Goal: Information Seeking & Learning: Learn about a topic

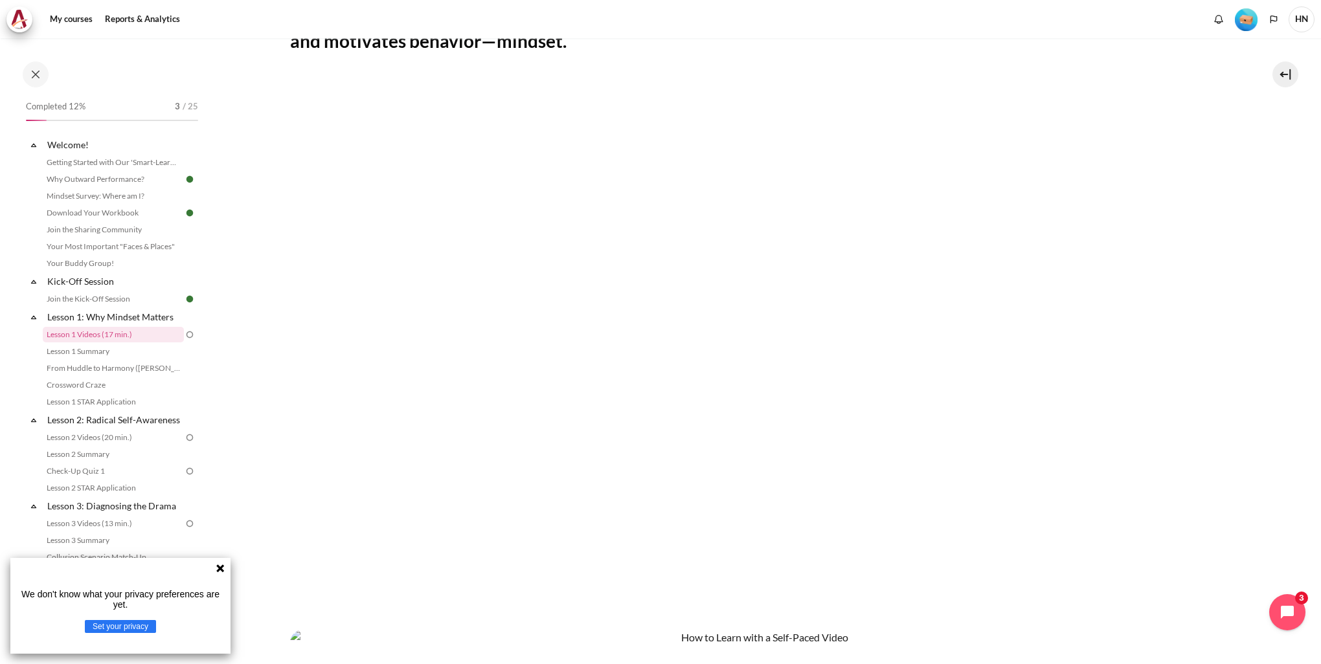
scroll to position [285, 0]
click at [1269, 405] on section "My courses OPO VN B3 Lesson 1: Why Mindset Matters Lesson 1 Videos (17 min.) Le…" at bounding box center [759, 419] width 1104 height 1332
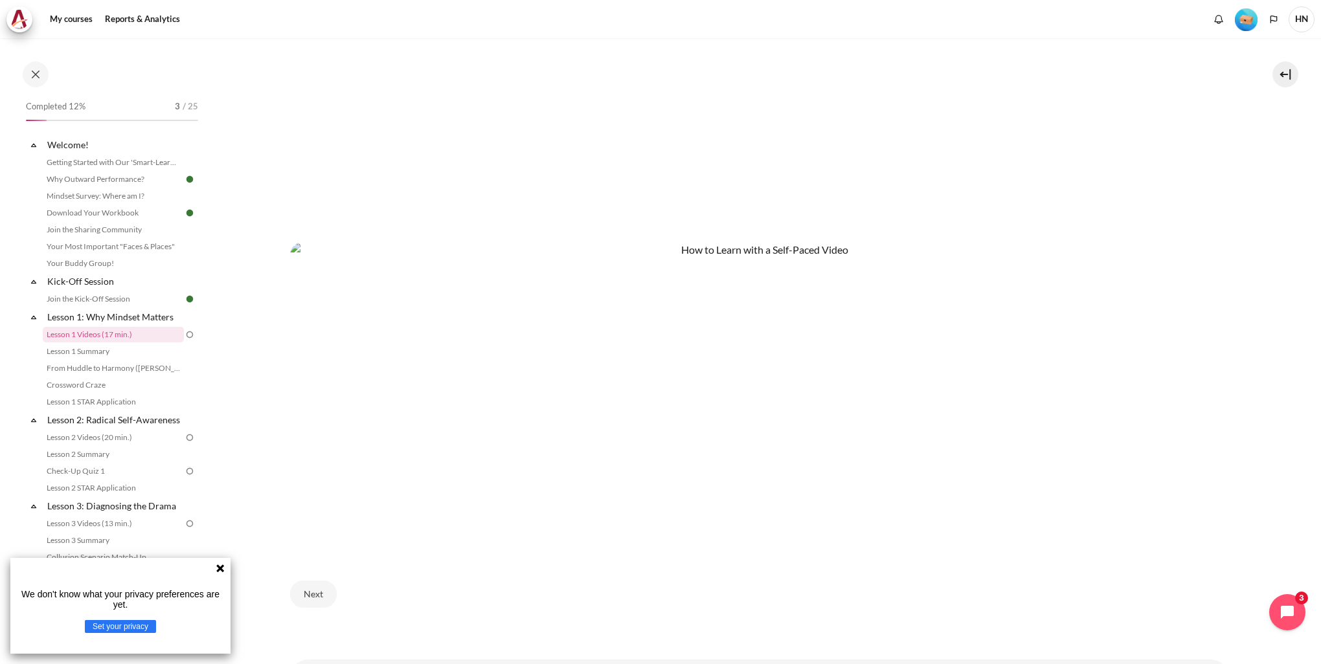
scroll to position [673, 0]
click at [506, 491] on img "Content" at bounding box center [759, 398] width 939 height 308
click at [313, 592] on button "Next" at bounding box center [313, 596] width 47 height 27
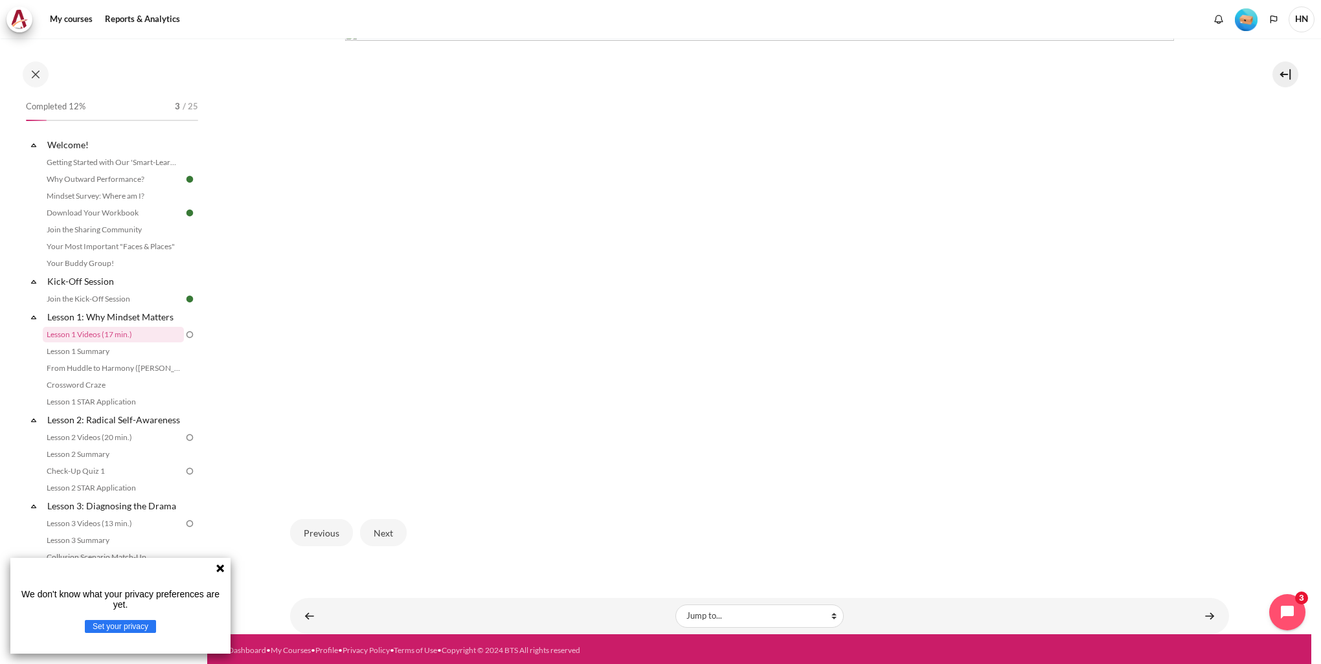
scroll to position [313, 0]
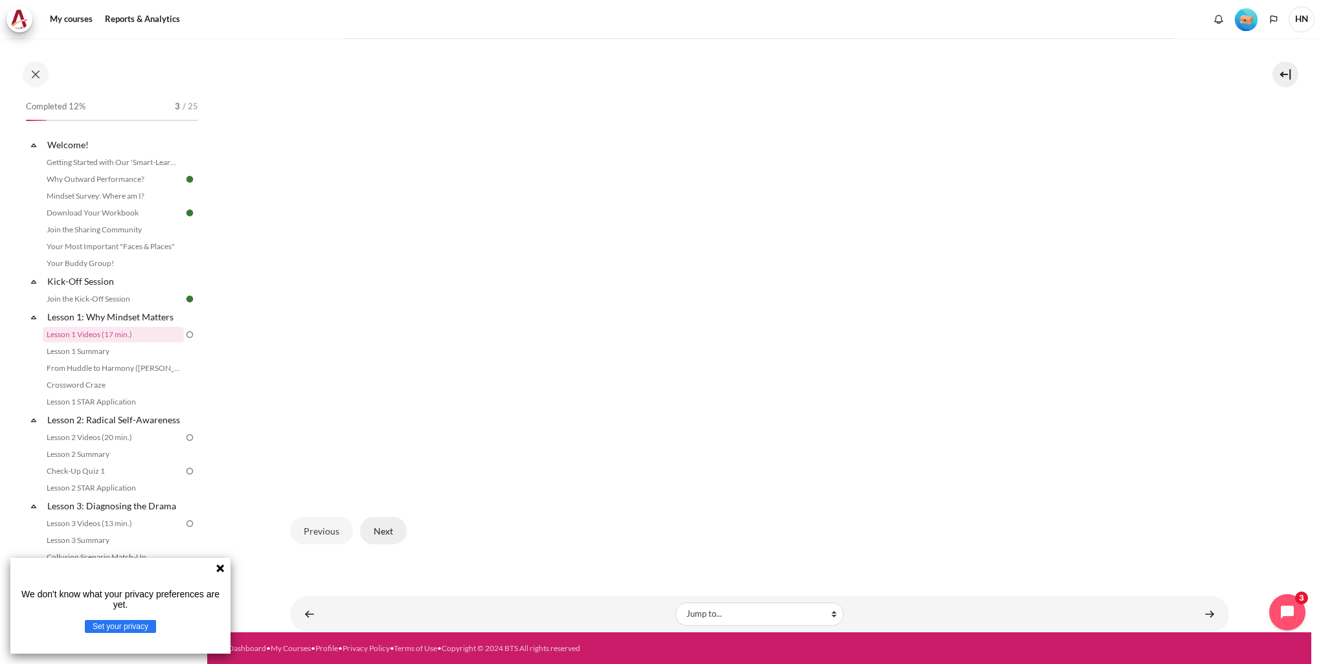
click at [394, 530] on button "Next" at bounding box center [383, 530] width 47 height 27
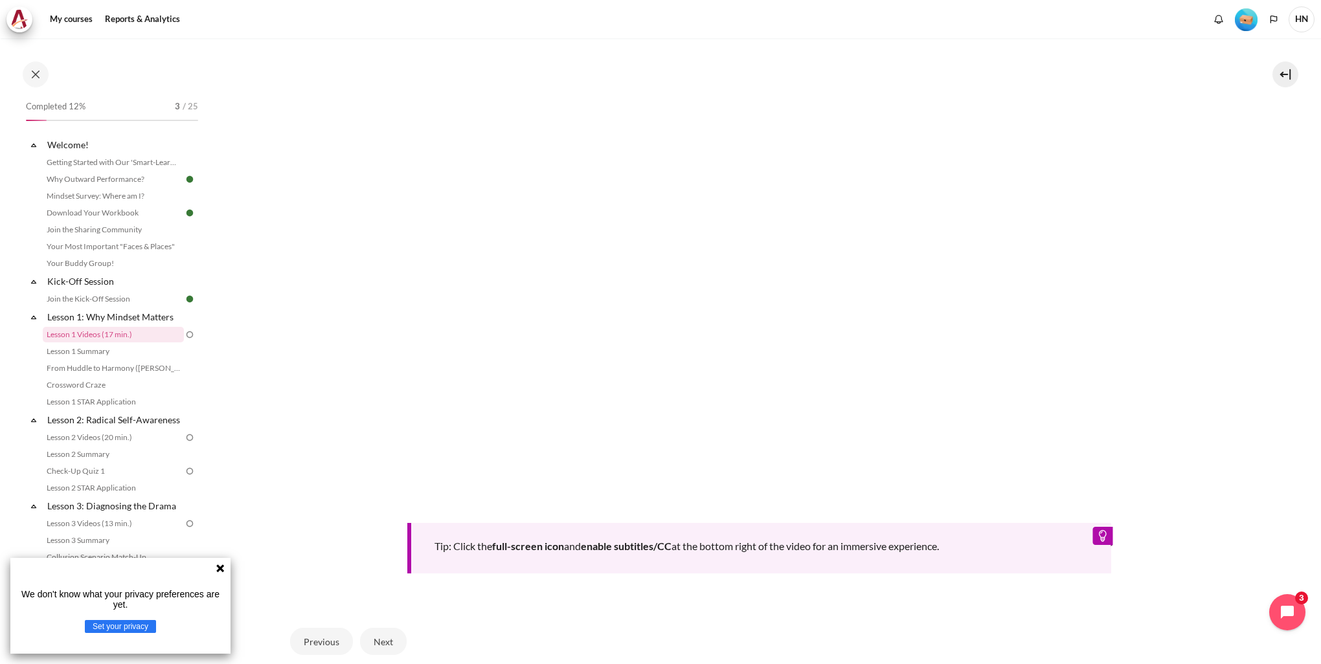
scroll to position [506, 0]
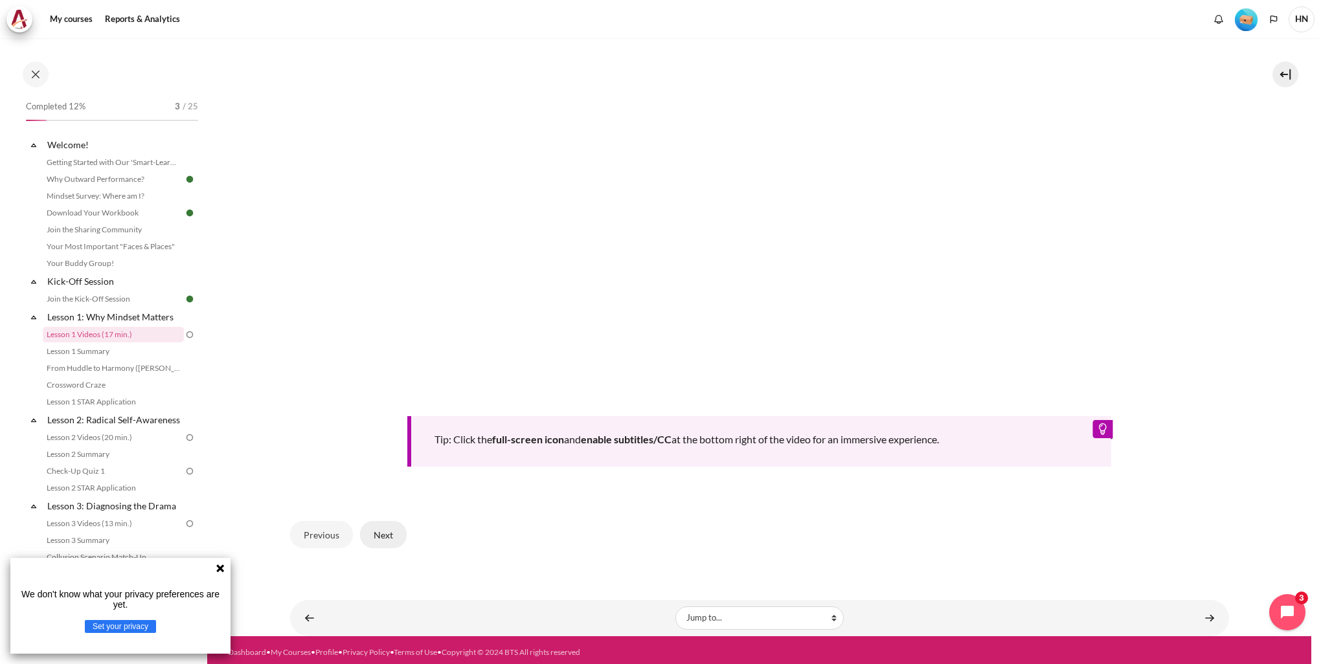
click at [384, 531] on button "Next" at bounding box center [383, 534] width 47 height 27
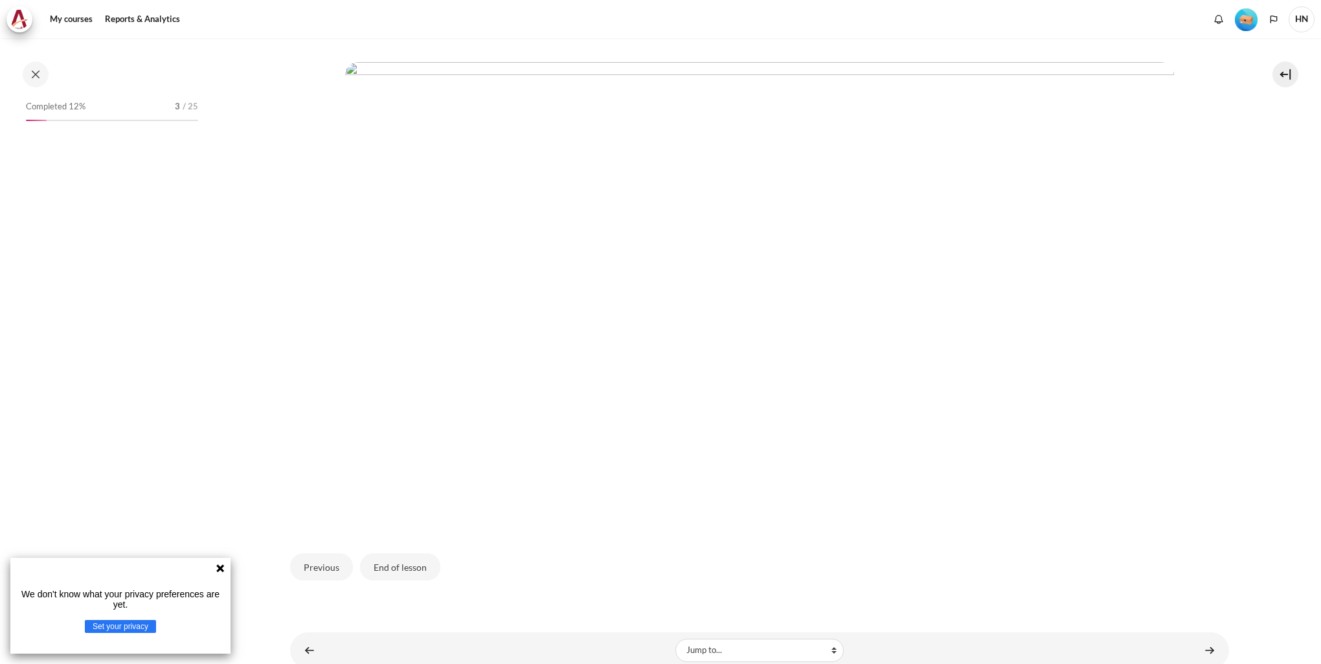
scroll to position [278, 0]
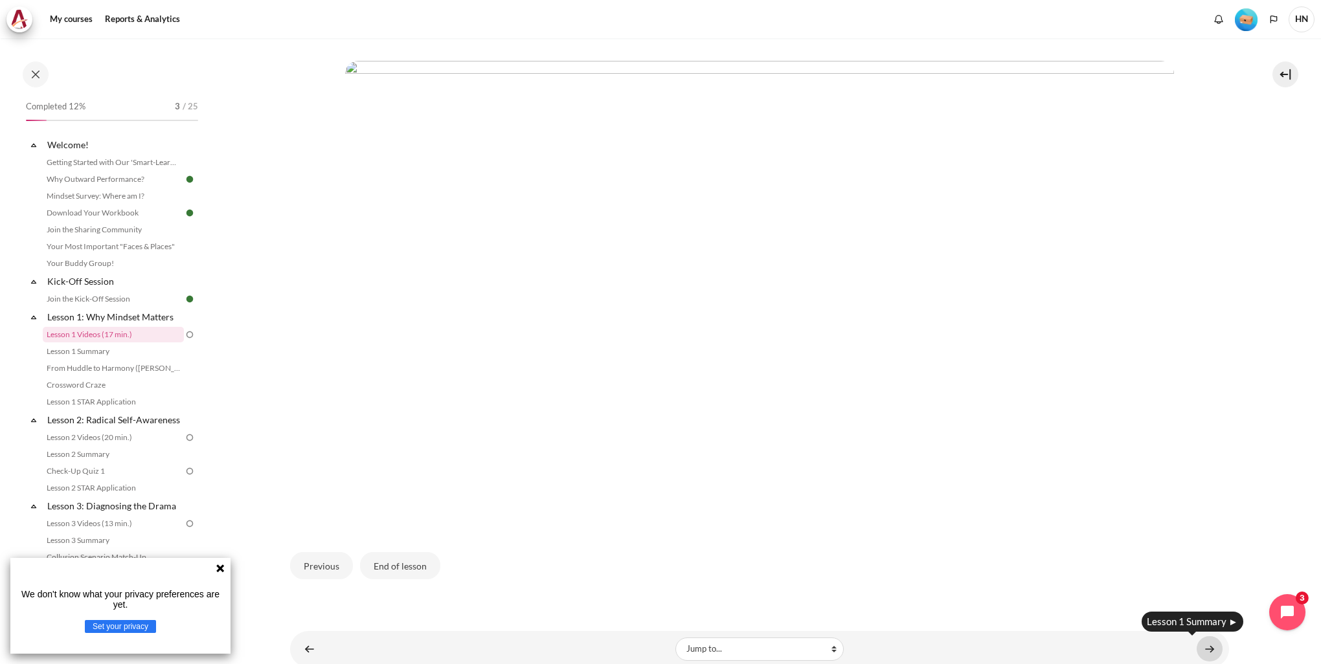
click at [1203, 648] on link "Content" at bounding box center [1209, 648] width 26 height 25
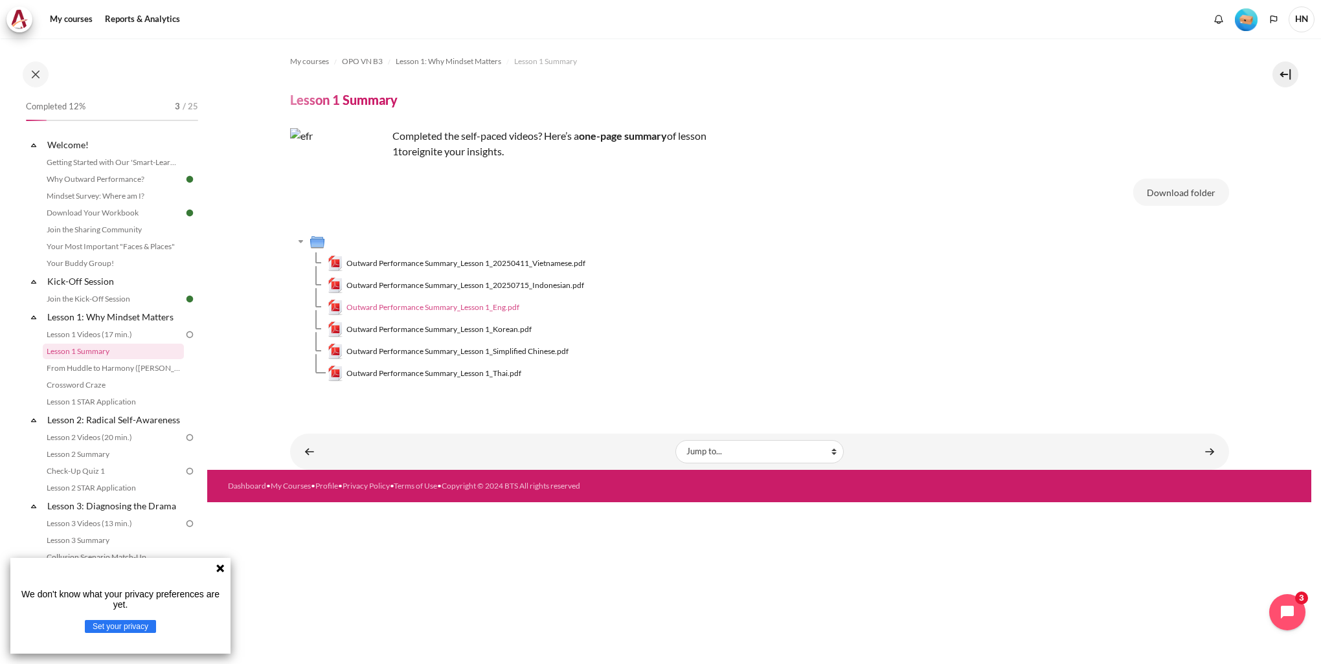
click at [423, 309] on span "Outward Performance Summary_Lesson 1_Eng.pdf" at bounding box center [432, 308] width 173 height 12
click at [1203, 452] on link "Content" at bounding box center [1209, 451] width 26 height 25
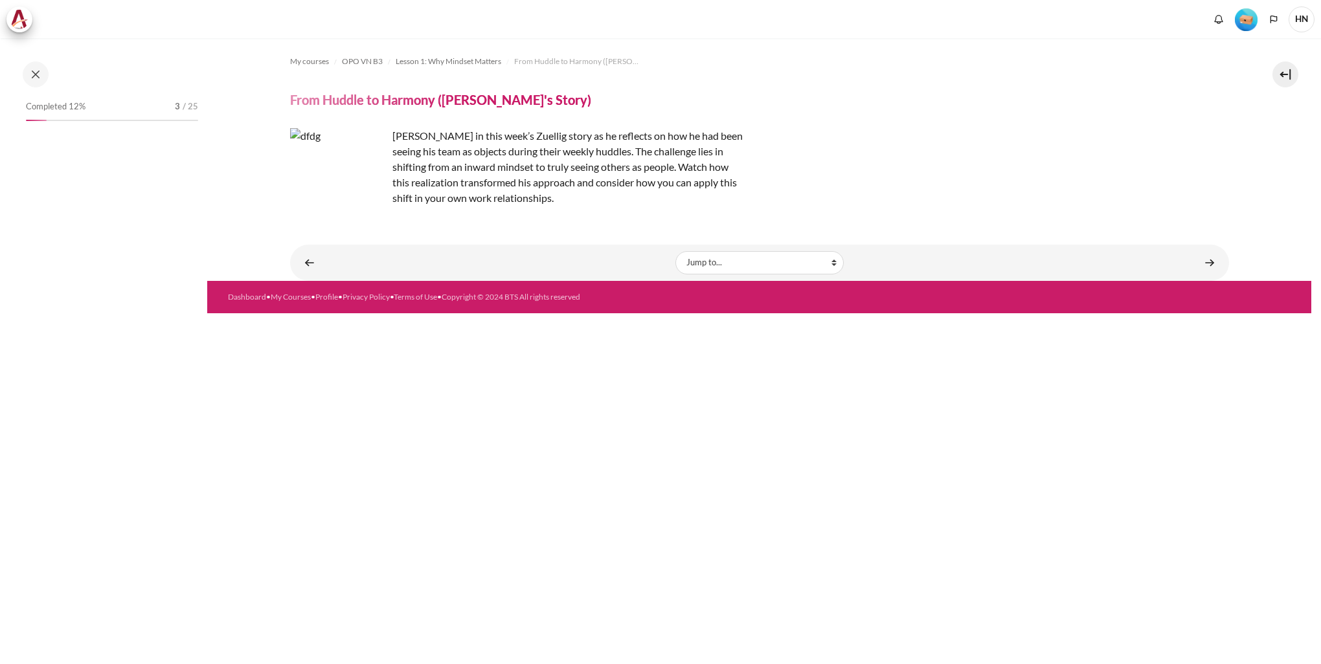
scroll to position [5, 0]
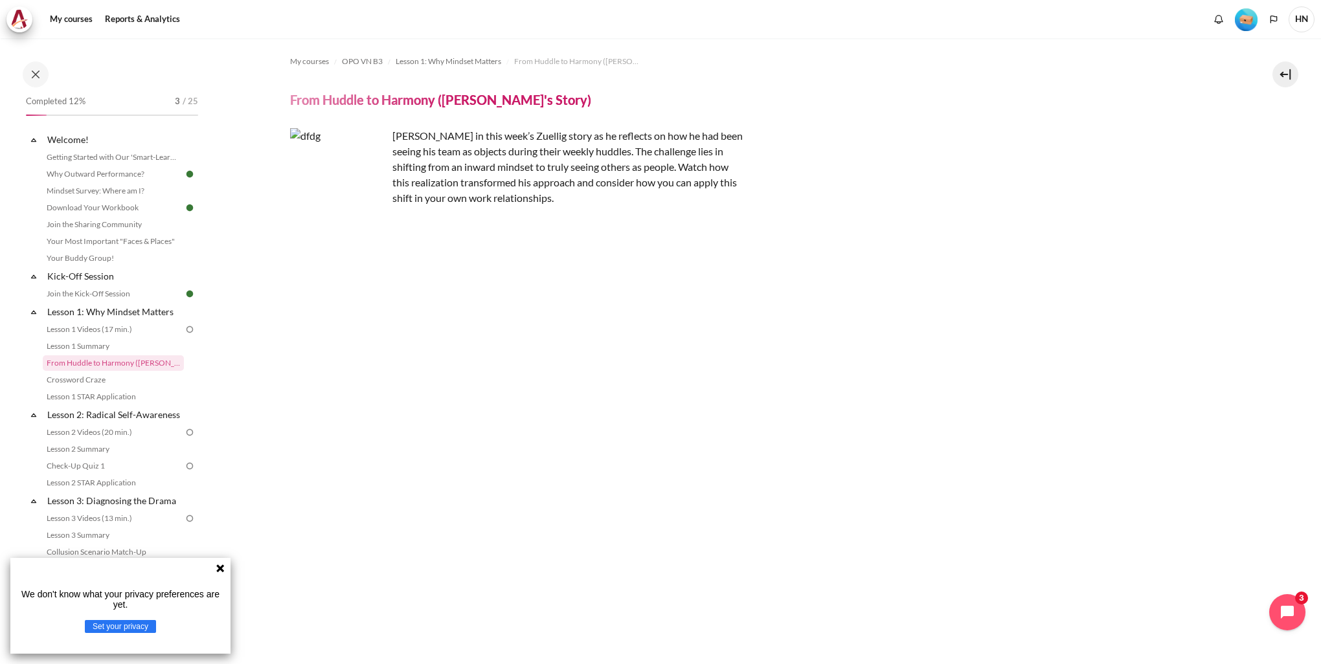
click at [1231, 391] on section "My courses OPO VN B3 Lesson 1: Why Mindset Matters From Huddle to Harmony ([PER…" at bounding box center [759, 427] width 1104 height 779
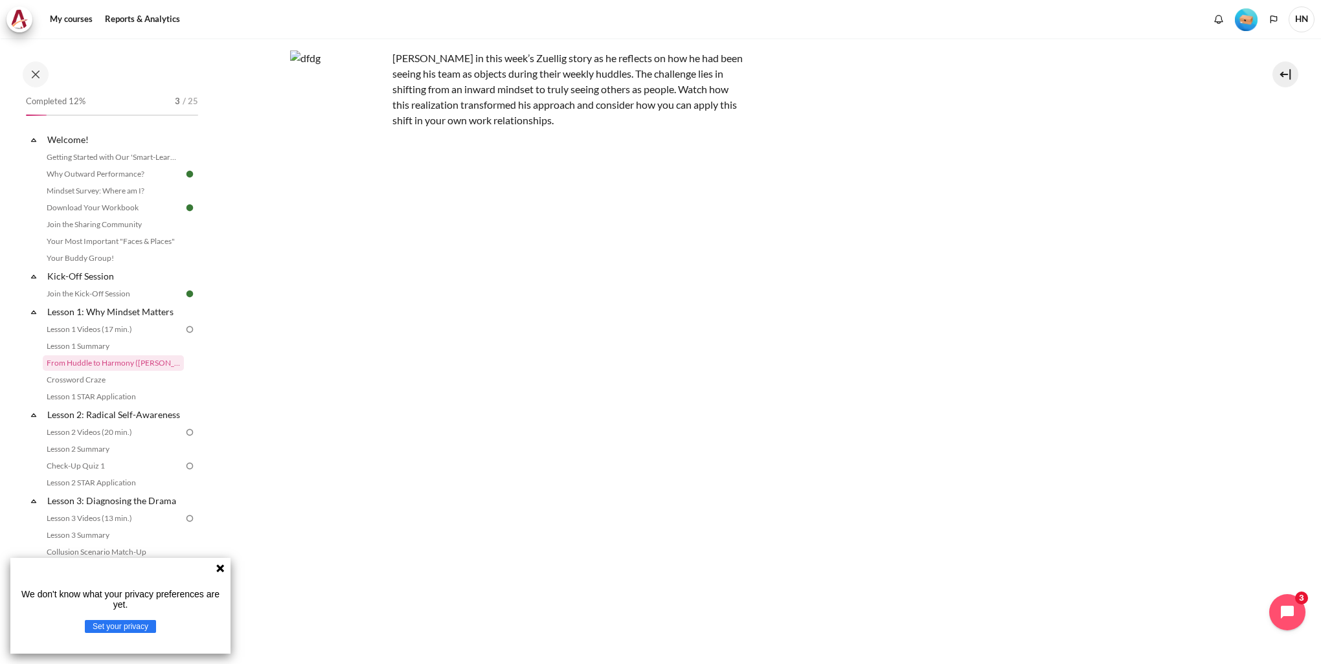
scroll to position [181, 0]
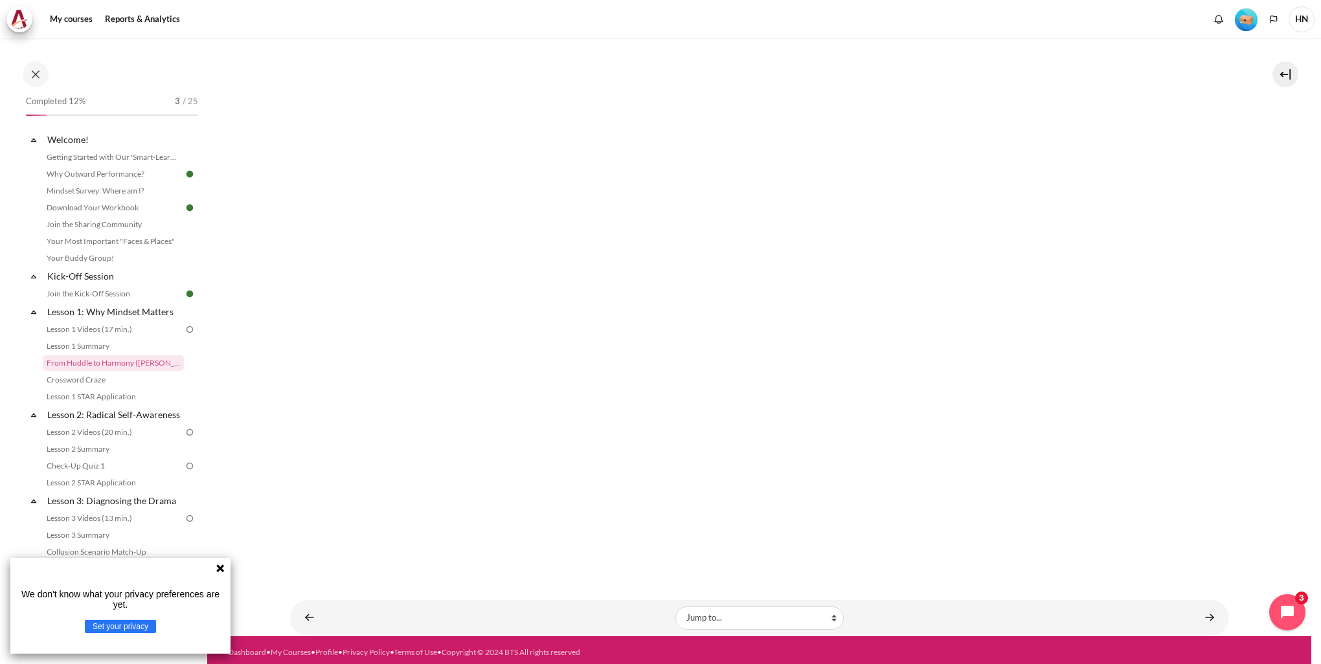
drag, startPoint x: 204, startPoint y: 309, endPoint x: 201, endPoint y: 329, distance: 20.3
click at [201, 329] on div "Completed 12% 3 / 25 Expand Collapse Welcome! Highlighted" at bounding box center [111, 363] width 185 height 531
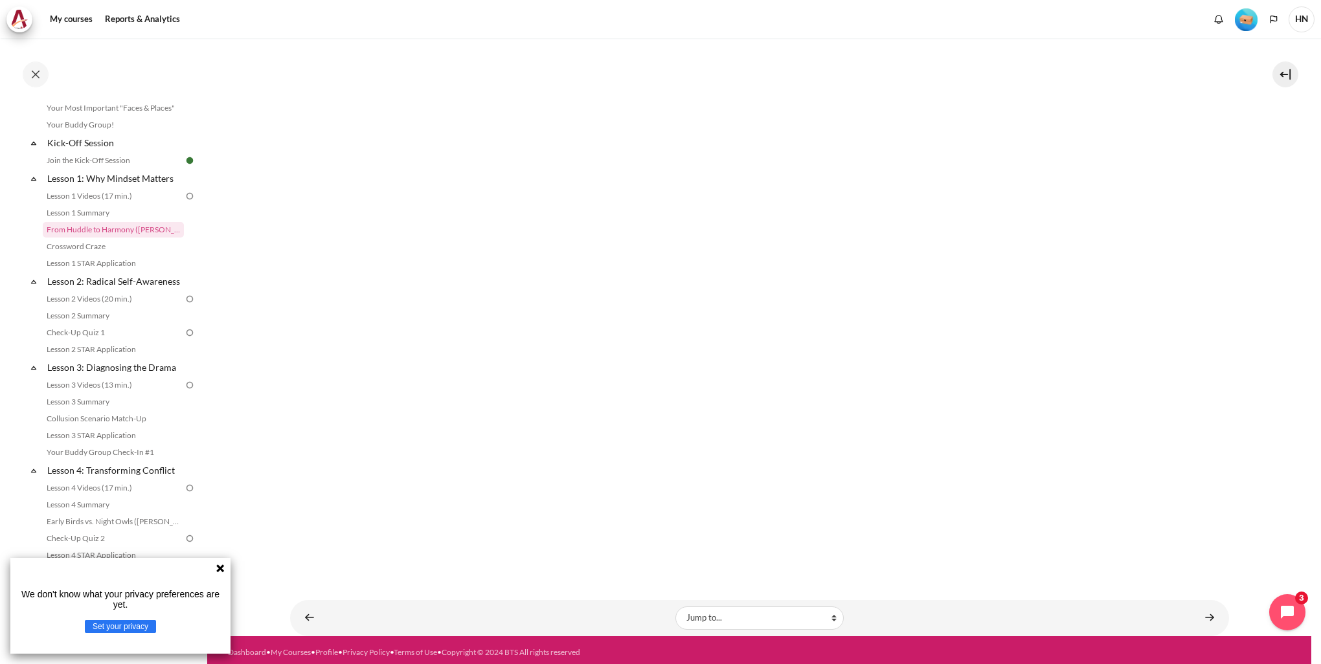
scroll to position [133, 0]
click at [1207, 611] on link "Content" at bounding box center [1209, 617] width 26 height 25
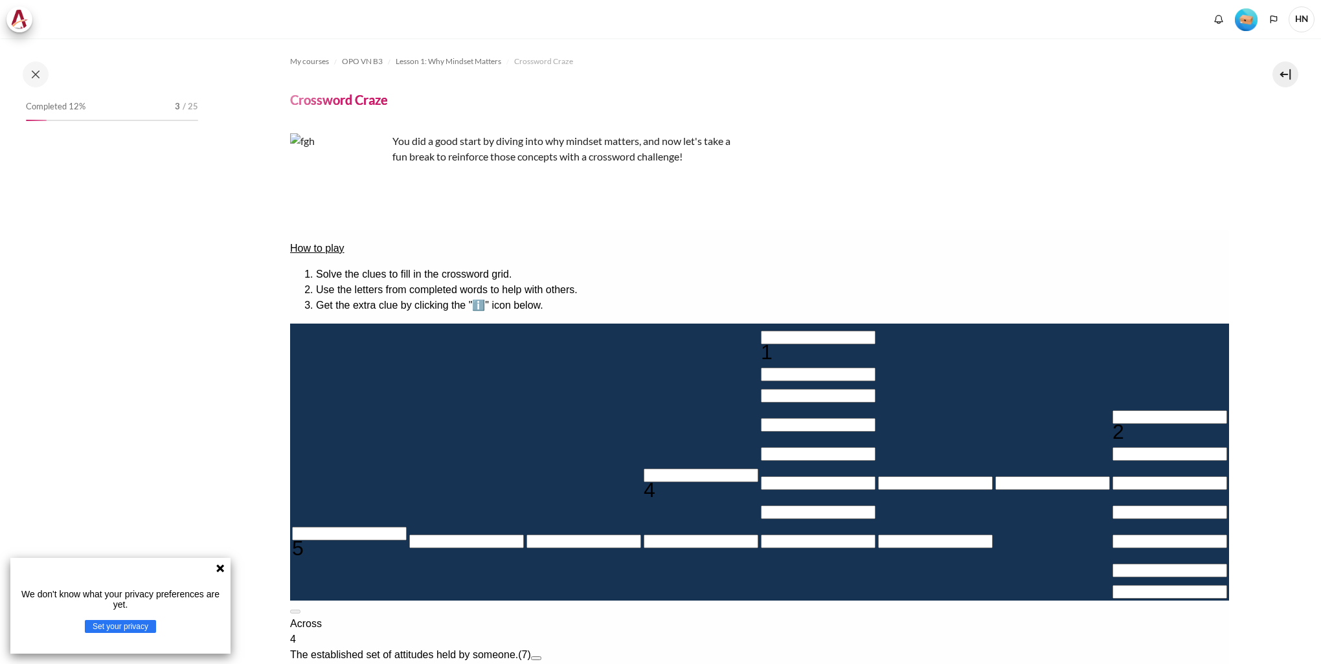
scroll to position [23, 0]
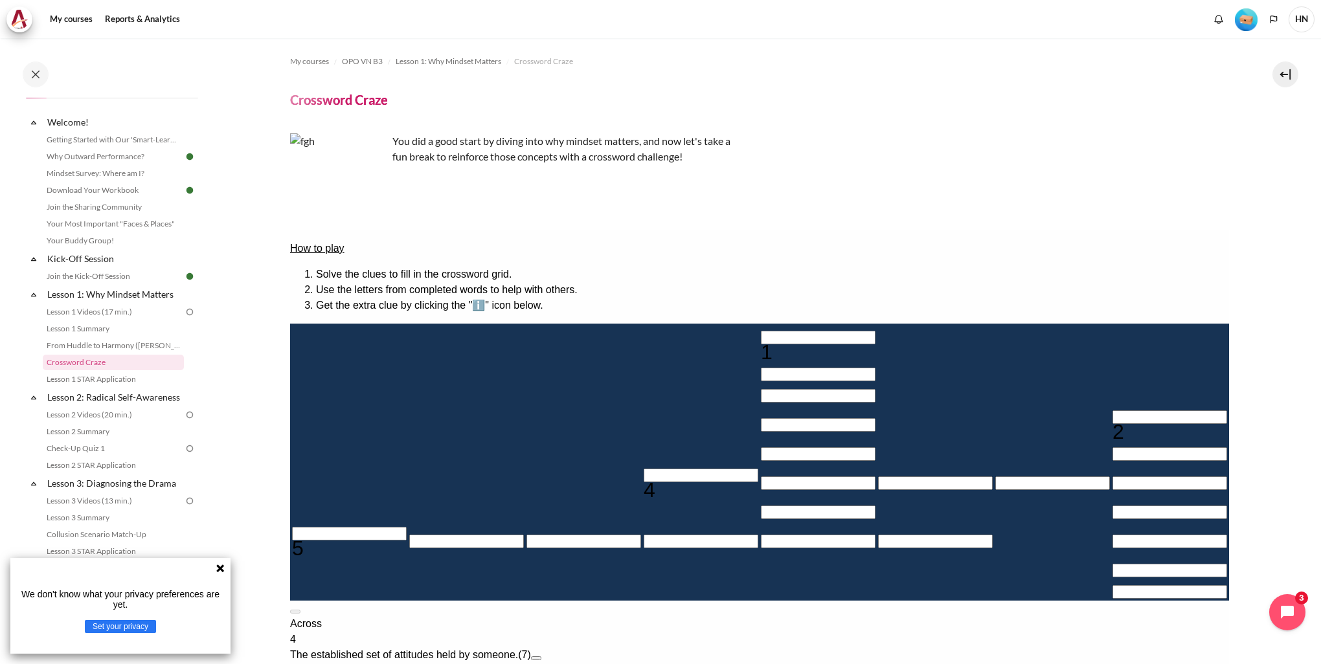
click at [300, 610] on button at bounding box center [294, 612] width 10 height 4
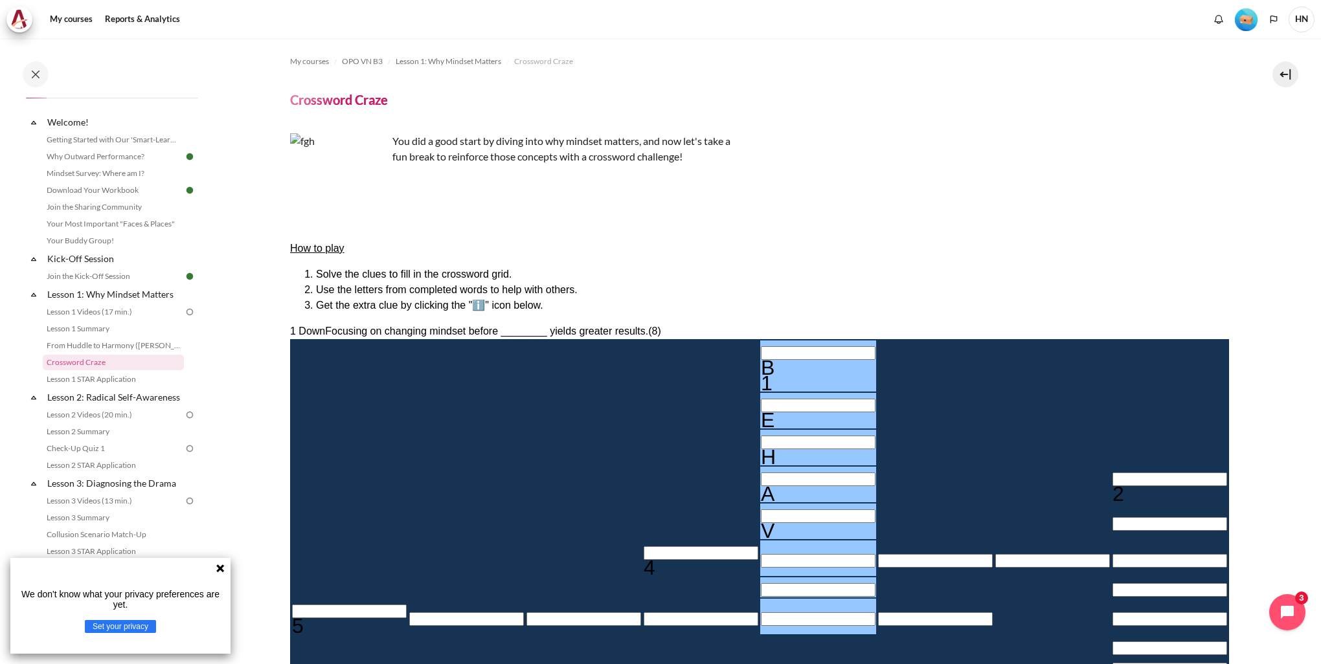
type input "BEHAVi＿＿"
type input "＿I＿＿＿＿＿"
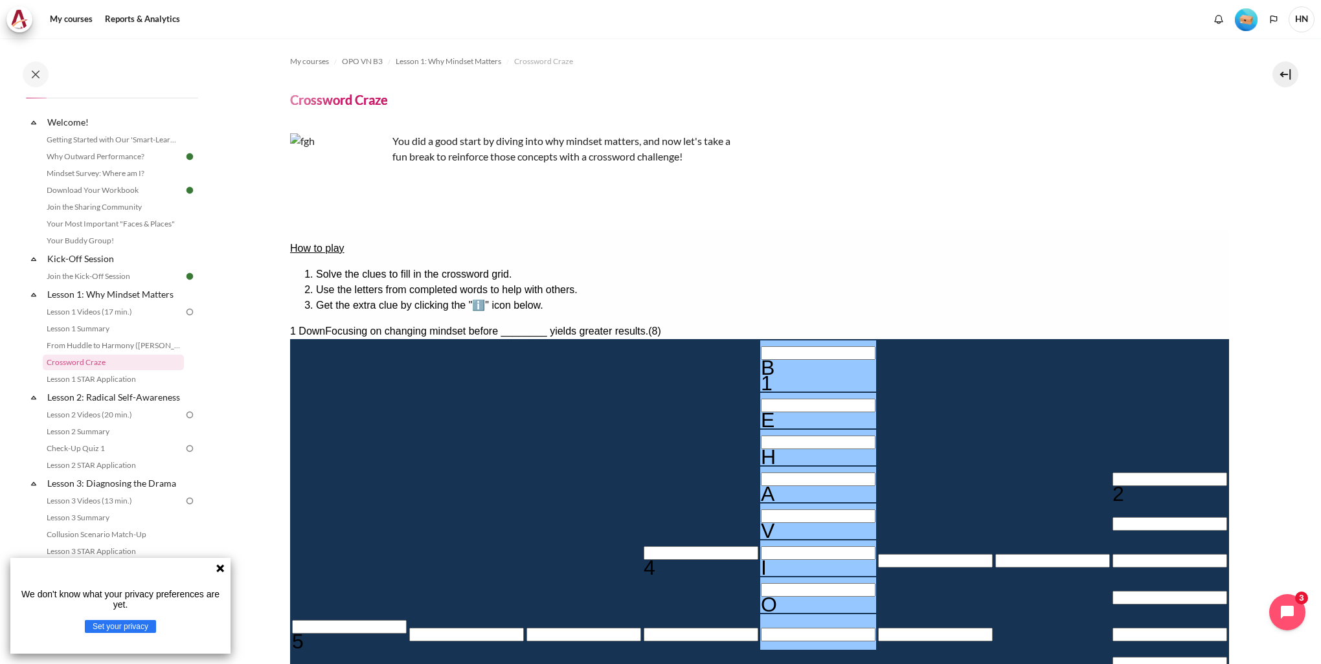
type input "BEHAVIOu"
type input "＿＿＿＿U＿"
type input "BEHAVIO"
type input "＿＿＿＿＿＿"
type input "BEHAVIOr"
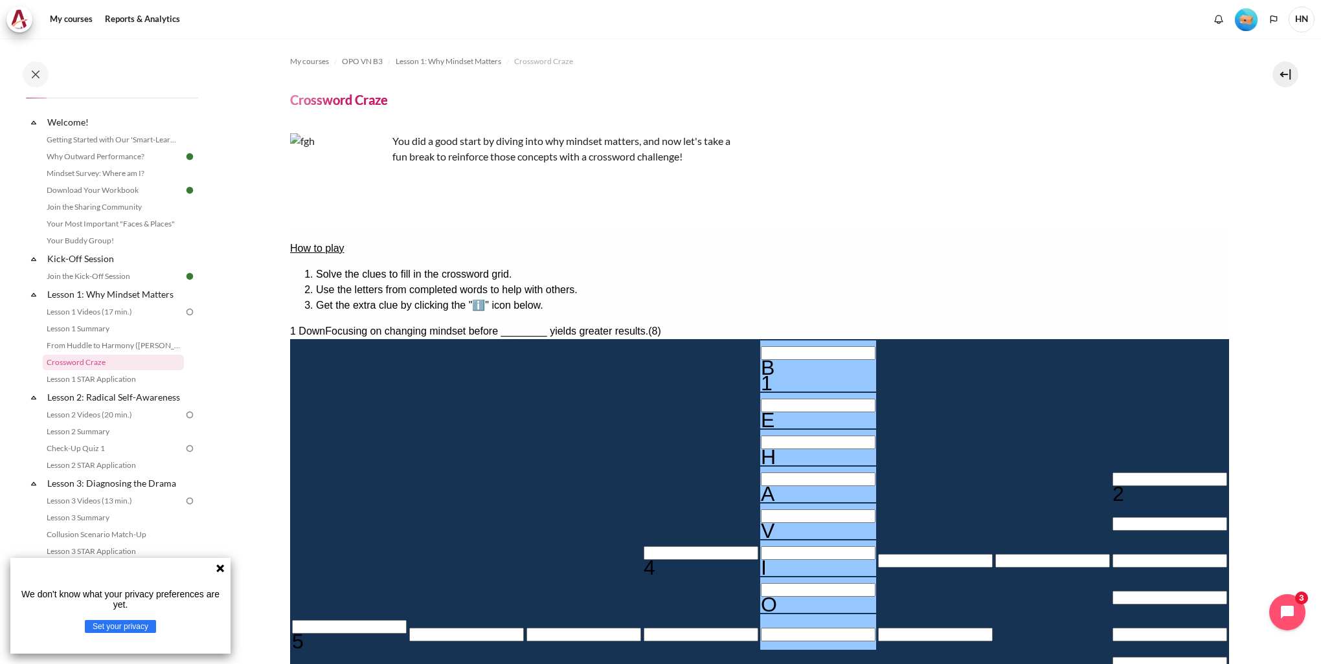
type input "＿＿＿＿R＿"
type input "BEHAVIOR"
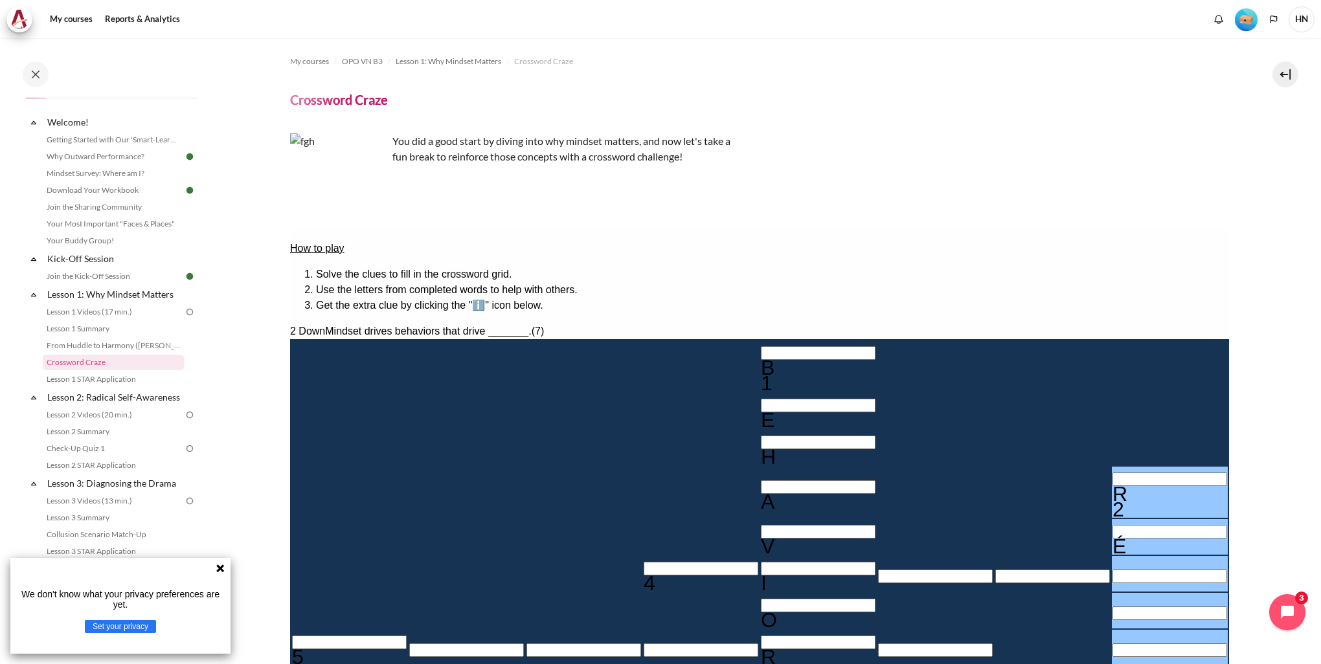
type input "REs＿＿＿＿"
type input "＿I＿＿S＿＿"
type input "RESULTS"
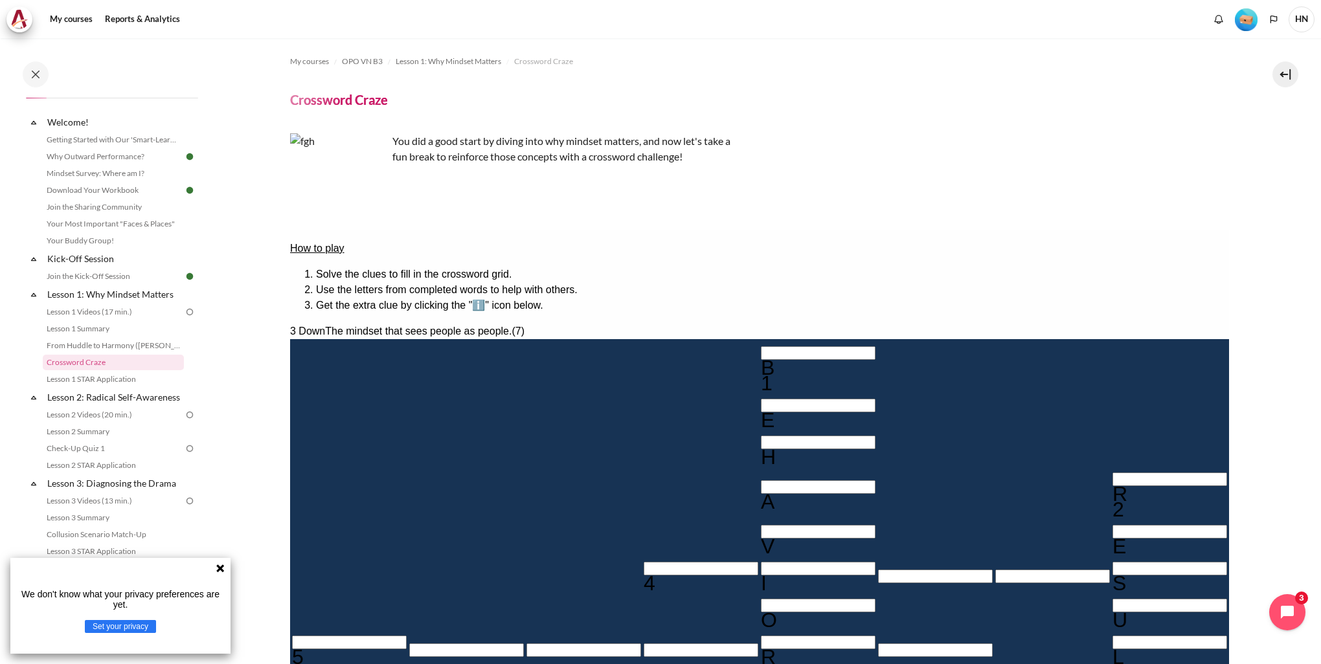
type input "OUt＿＿＿＿"
type input "＿I＿＿S＿T"
type input "OUTWARD"
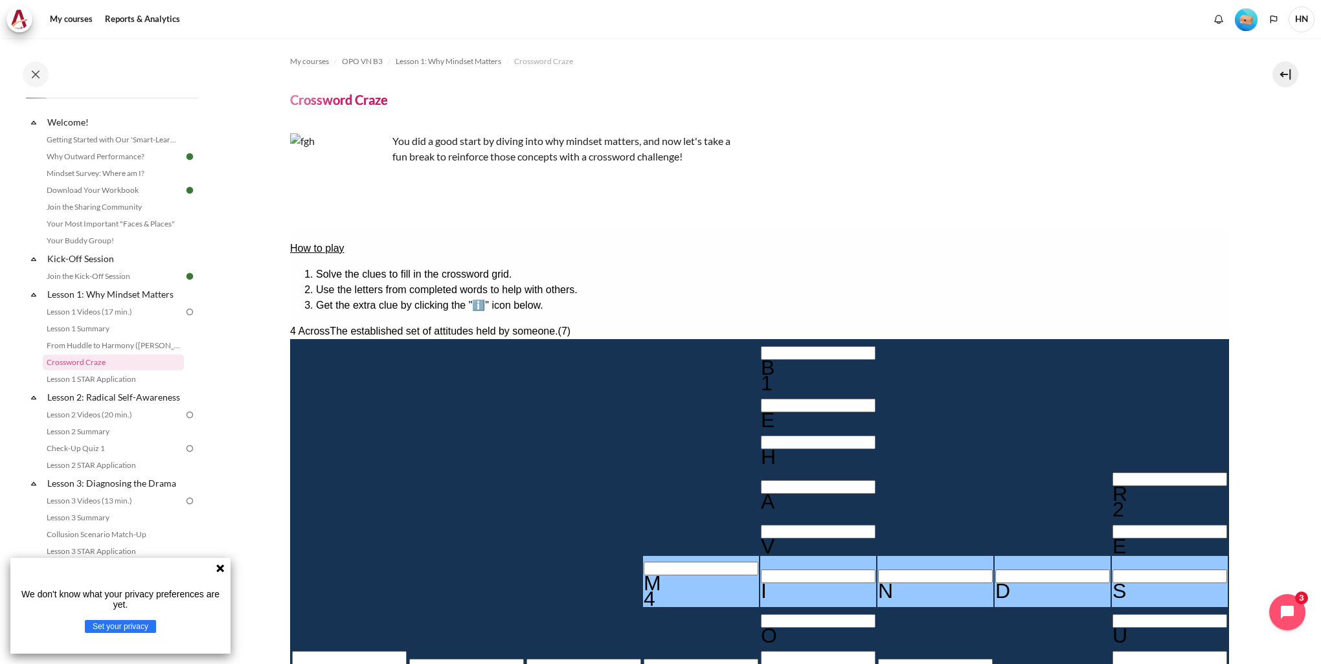
type input "MINDS＿T"
type input "MINDSET"
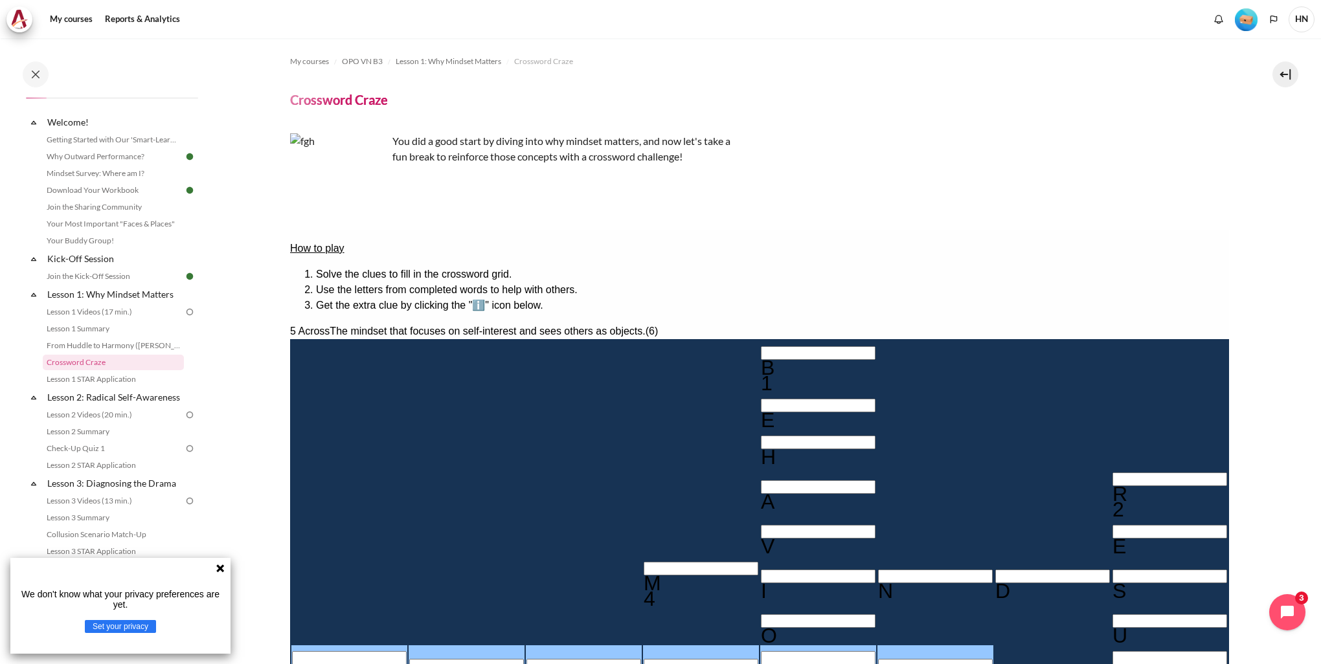
type input "＿＿＿R＿＿"
type input "BEHAVIO＿"
type input "INWAR＿"
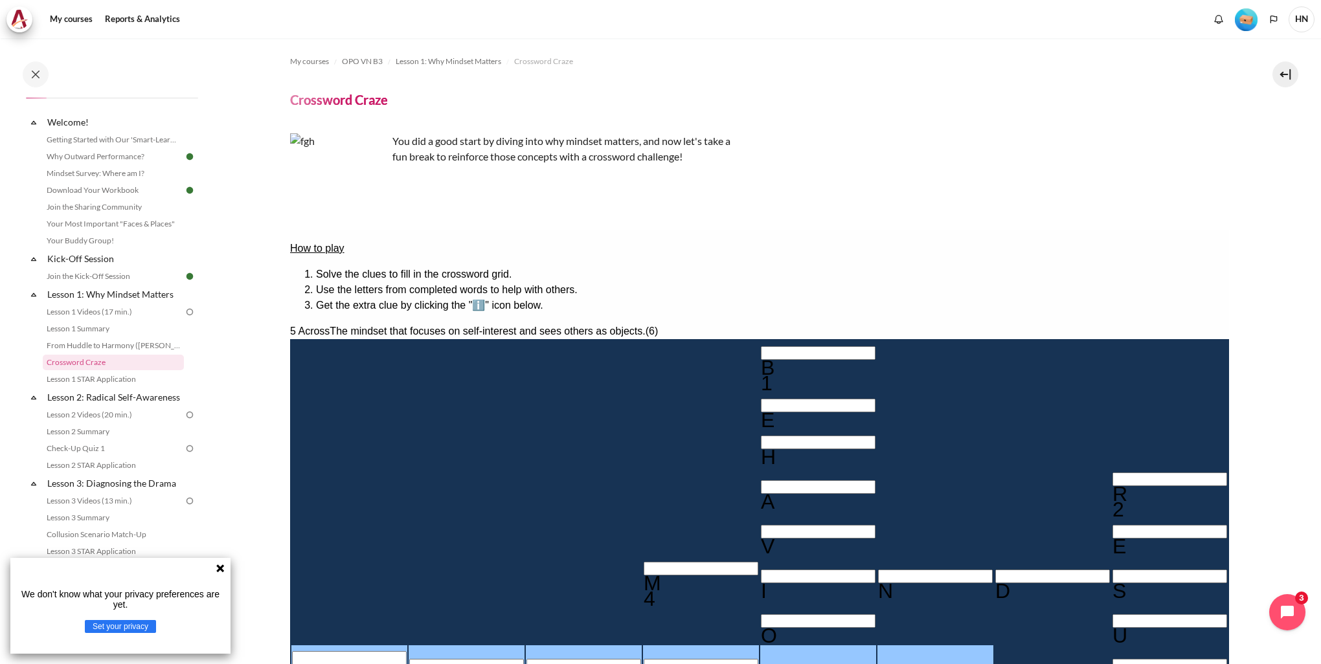
type input "BEHAVIOR"
type input "INWARD"
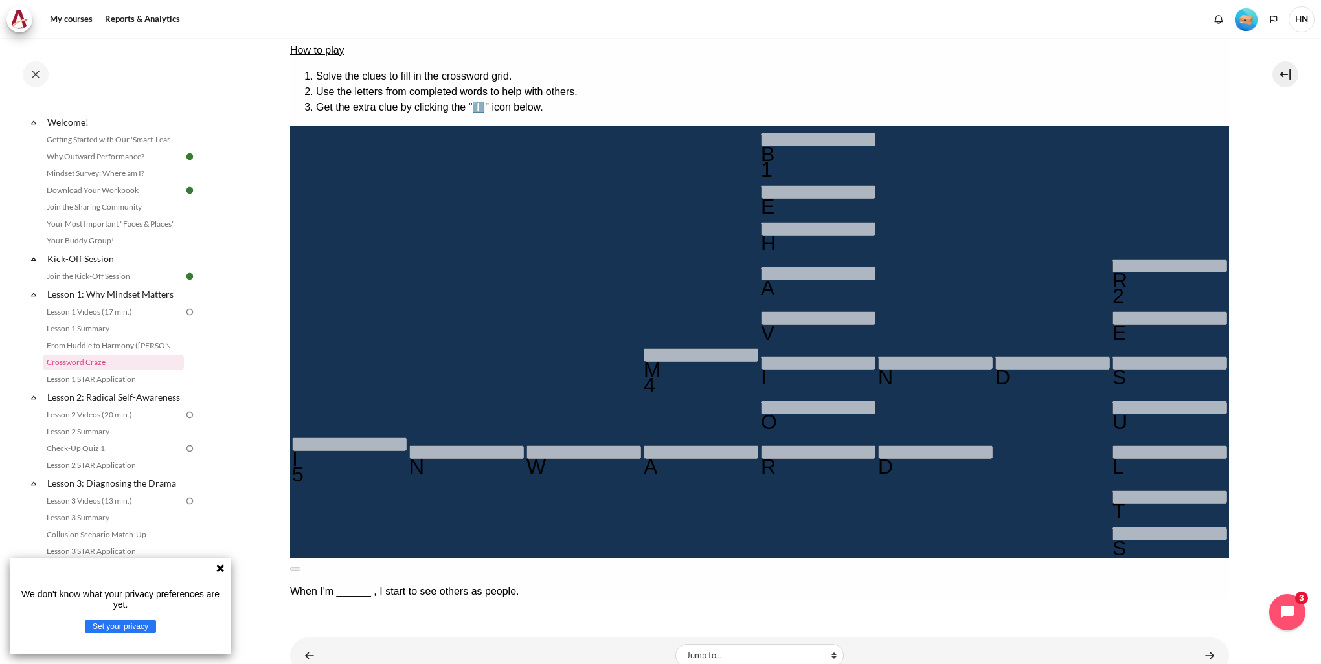
scroll to position [240, 0]
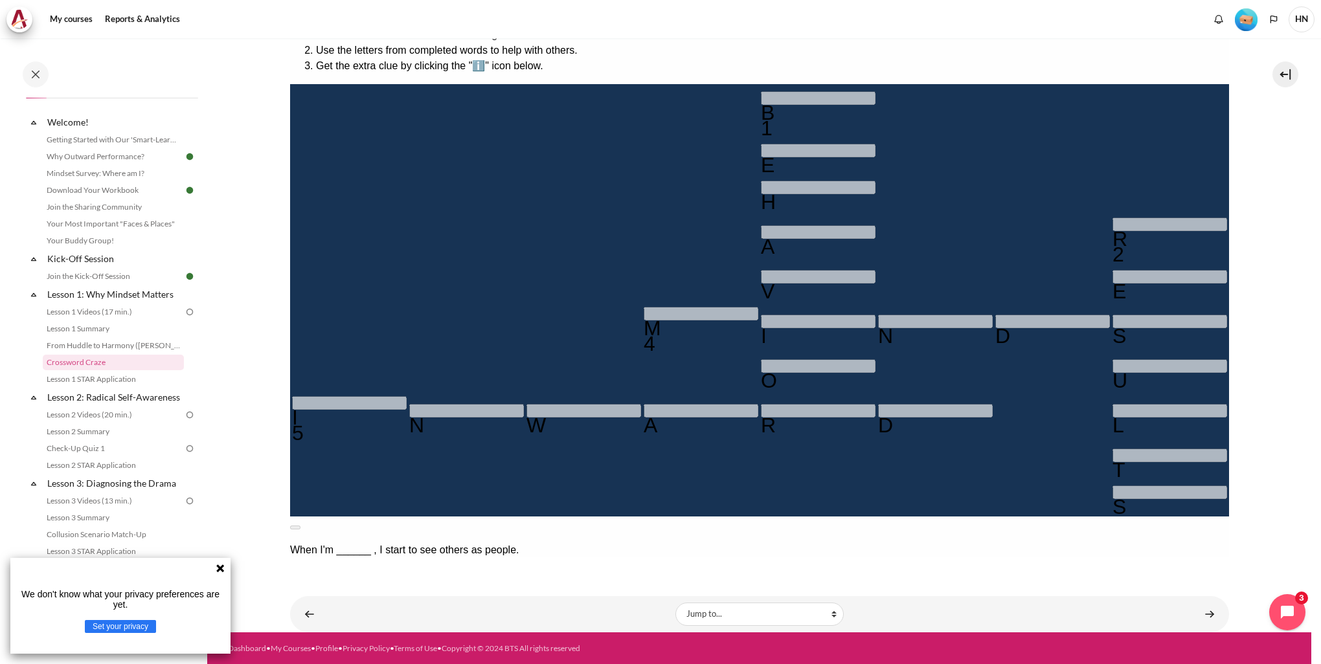
click at [218, 568] on icon at bounding box center [220, 568] width 10 height 10
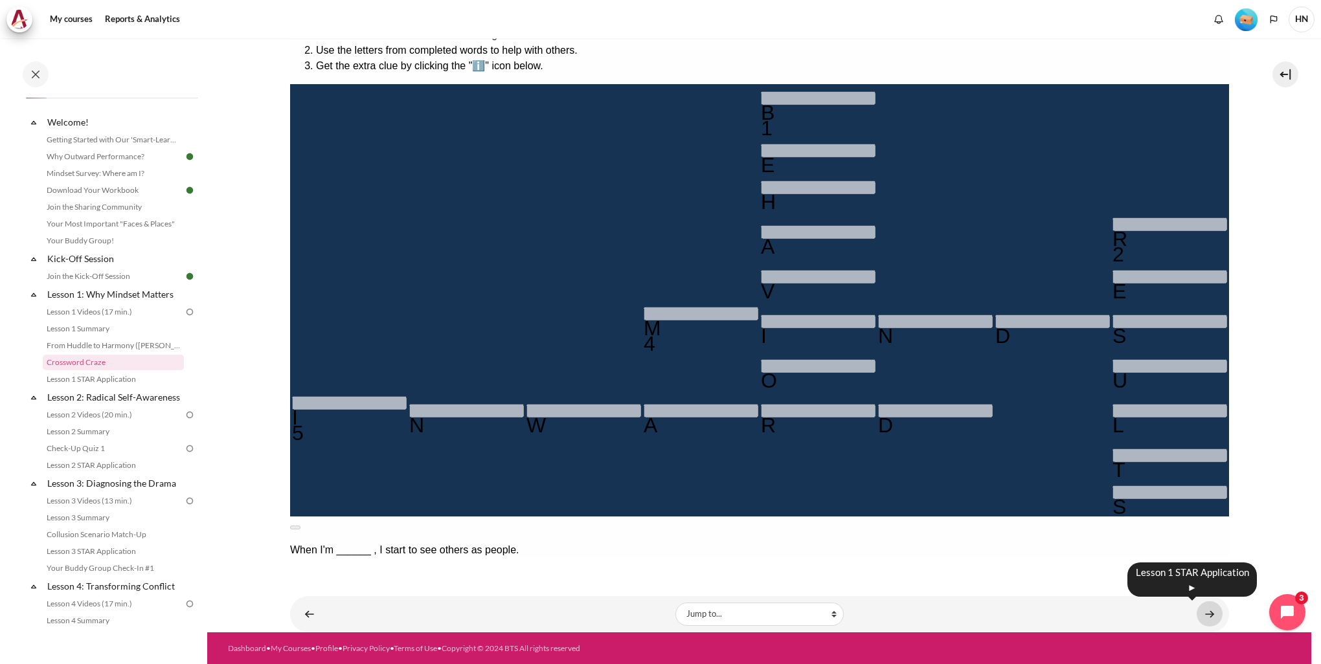
click at [1203, 616] on link "Content" at bounding box center [1209, 613] width 26 height 25
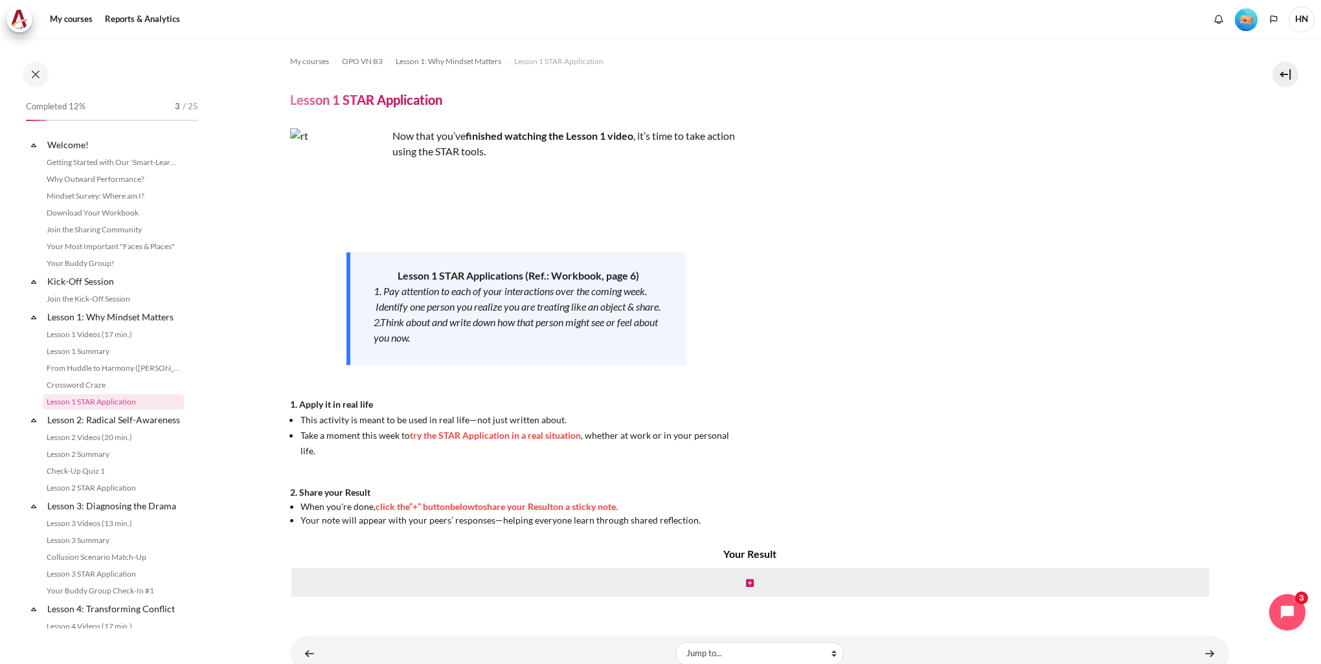
scroll to position [39, 0]
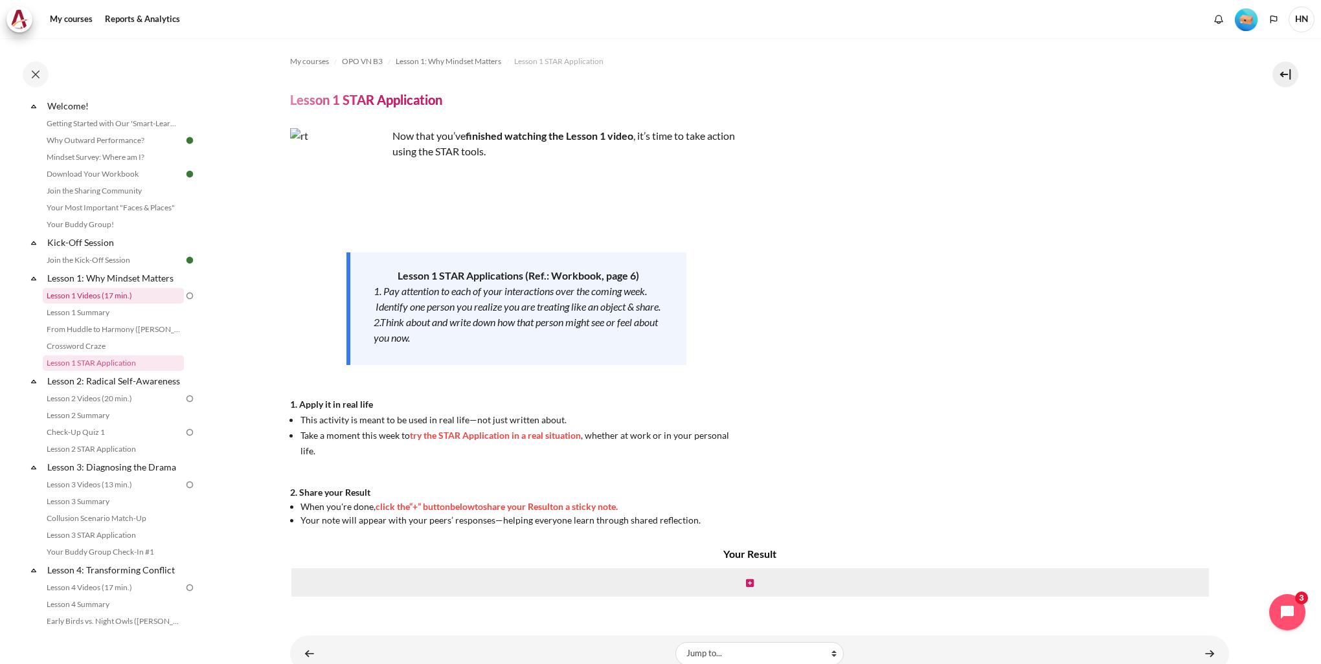
click at [122, 301] on link "Lesson 1 Videos (17 min.)" at bounding box center [113, 296] width 141 height 16
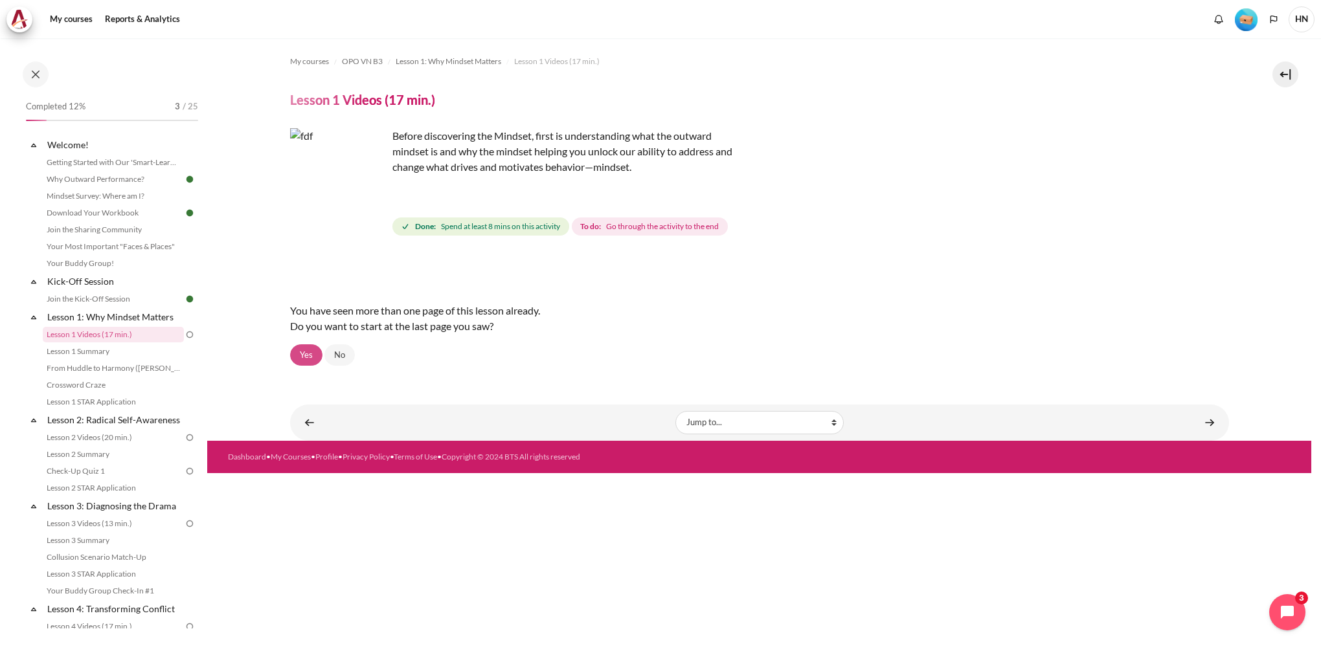
click at [309, 352] on link "Yes" at bounding box center [306, 355] width 32 height 22
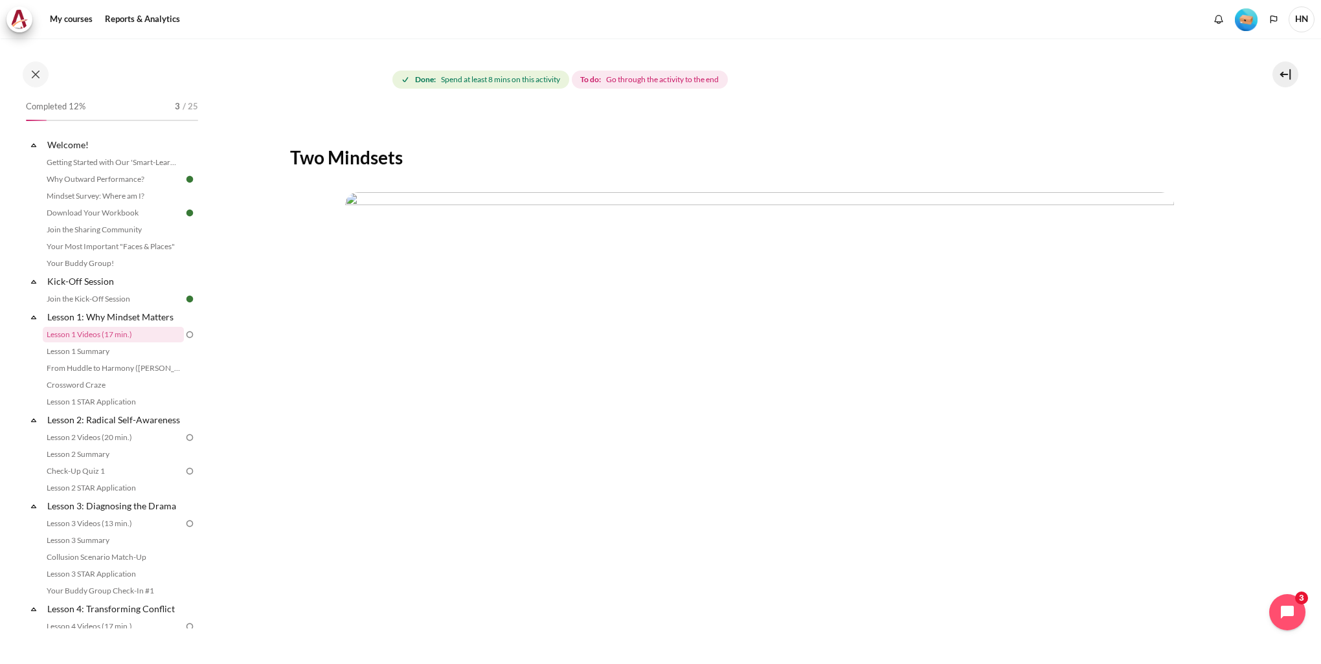
scroll to position [313, 0]
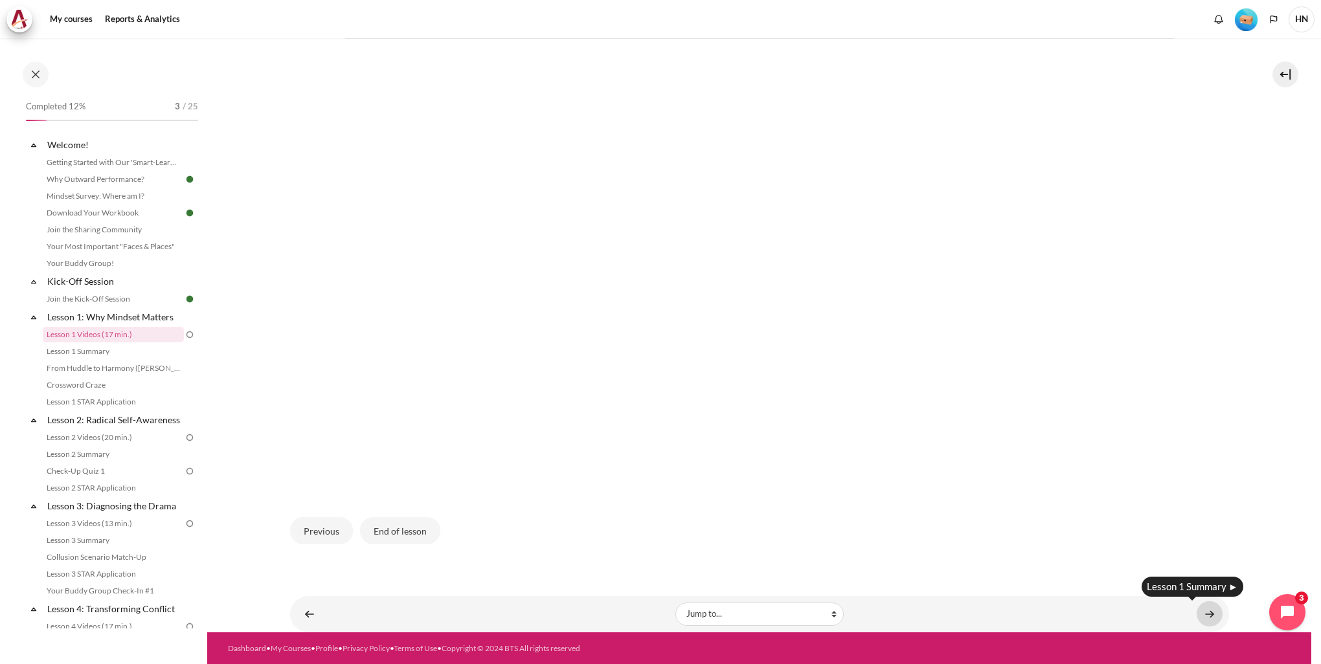
click at [1200, 608] on link "Content" at bounding box center [1209, 613] width 26 height 25
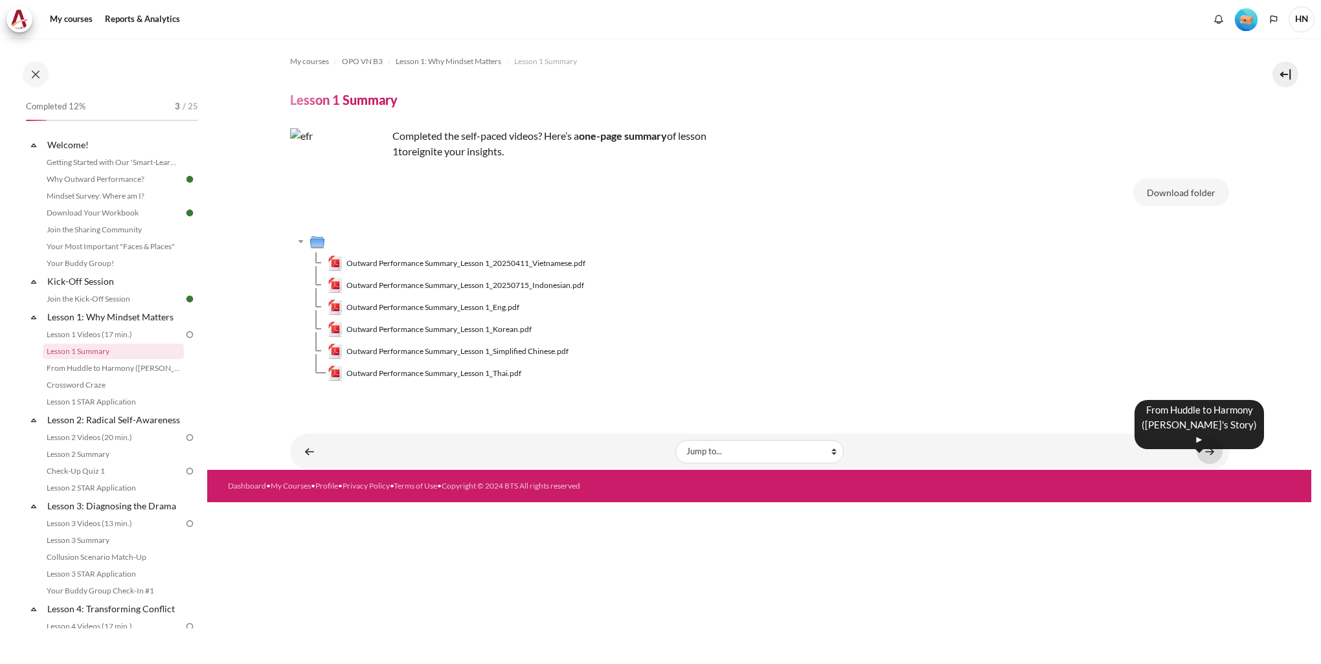
click at [1210, 463] on link "Content" at bounding box center [1209, 451] width 26 height 25
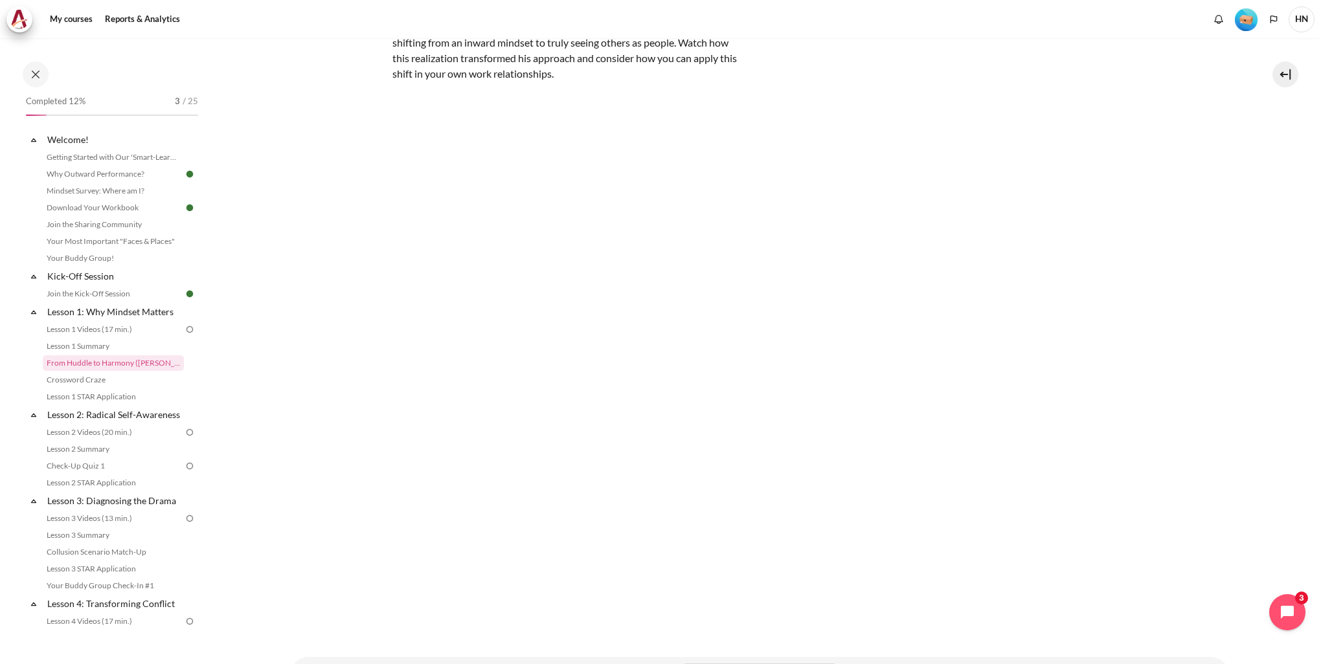
scroll to position [181, 0]
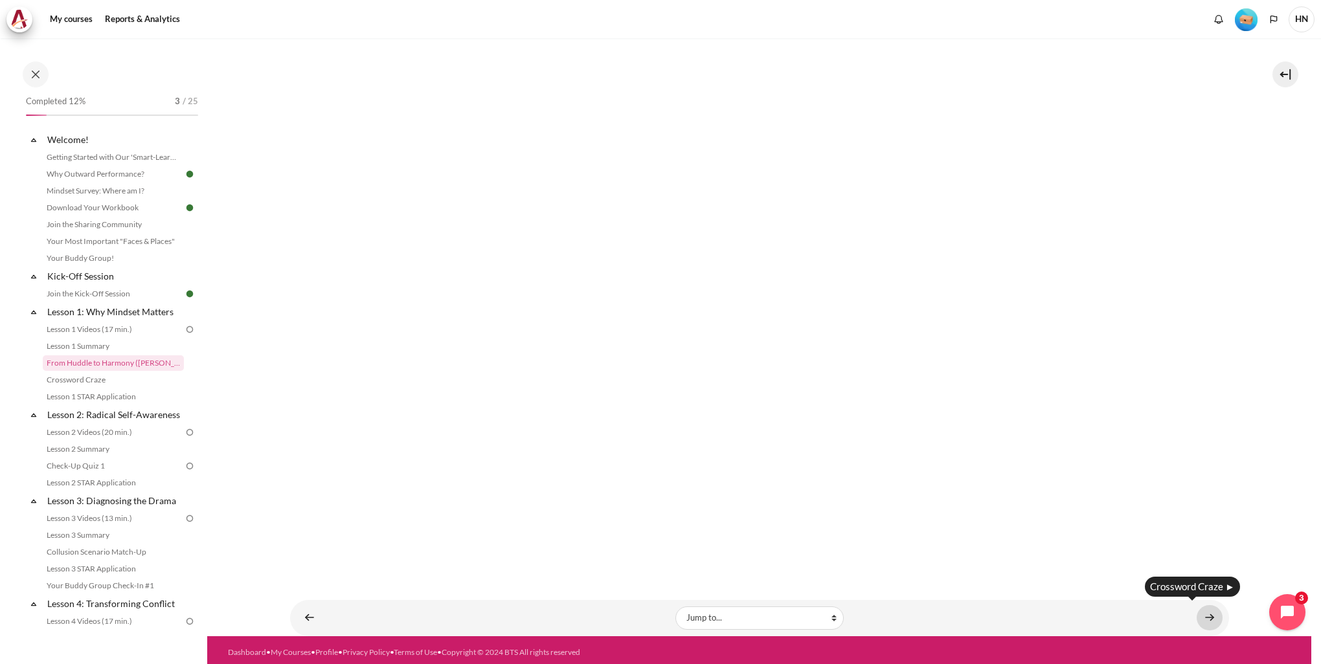
click at [1203, 620] on link "Content" at bounding box center [1209, 617] width 26 height 25
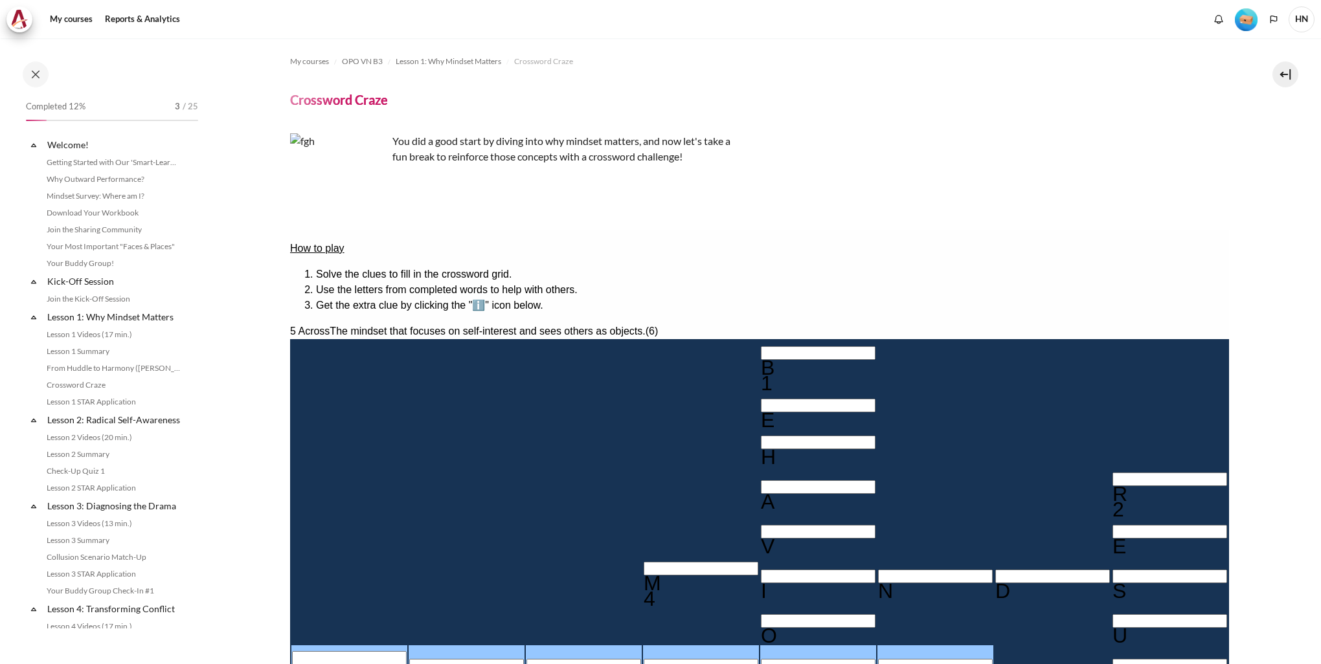
scroll to position [23, 0]
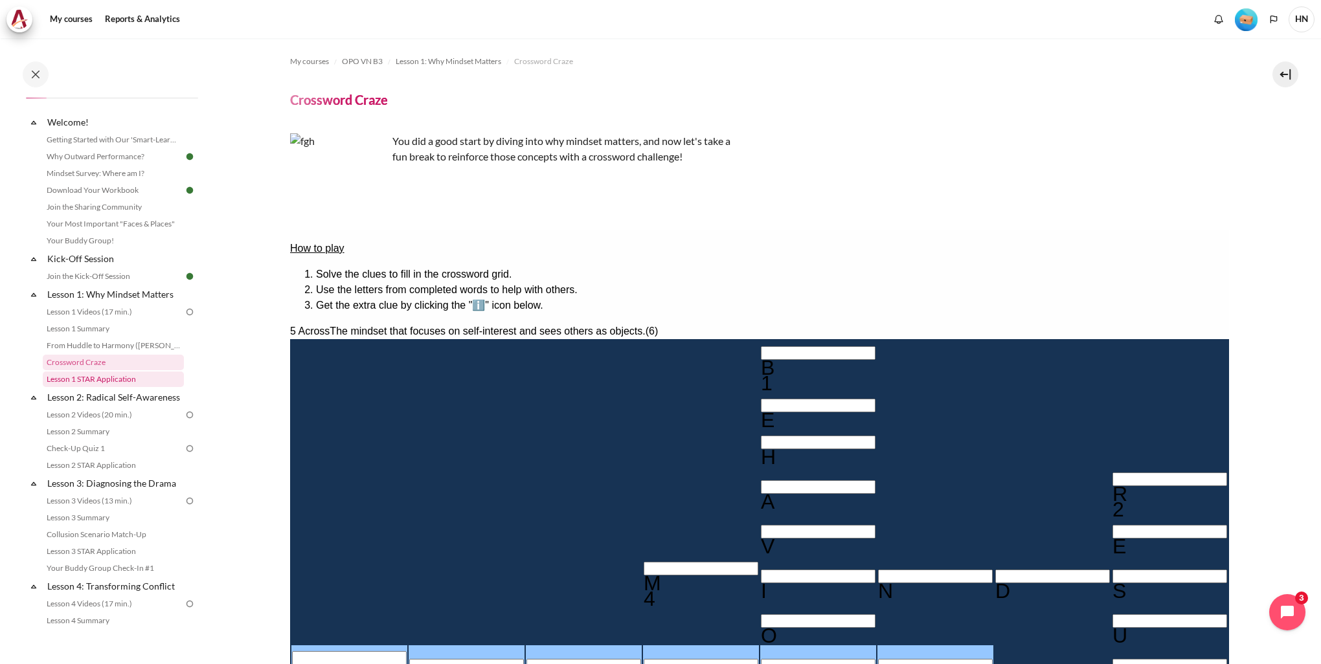
click at [107, 385] on link "Lesson 1 STAR Application" at bounding box center [113, 380] width 141 height 16
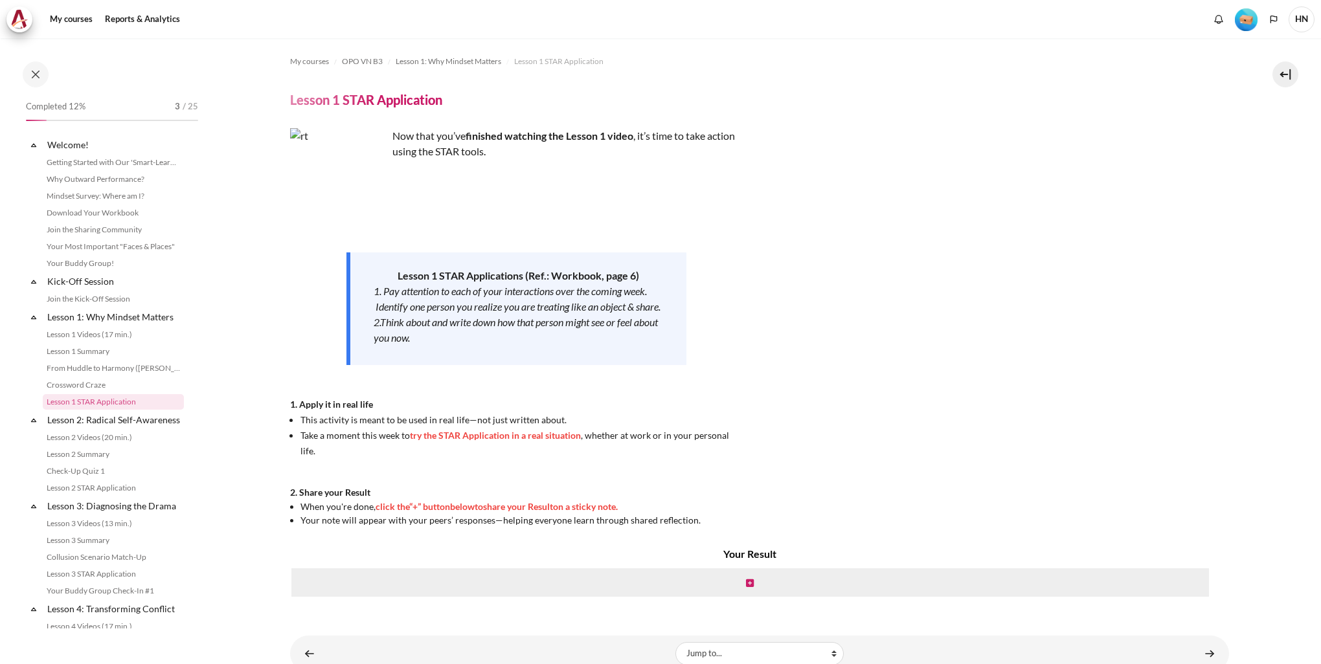
scroll to position [39, 0]
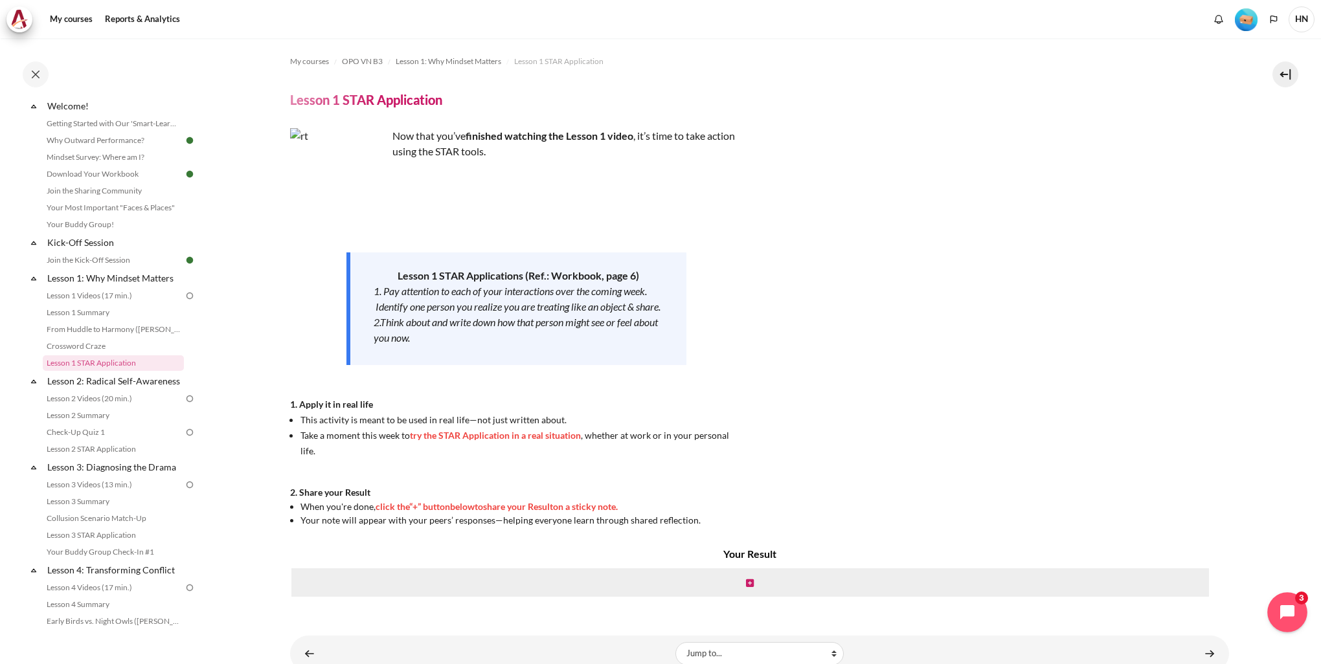
click at [1282, 608] on icon "Open chat widget" at bounding box center [1287, 612] width 14 height 14
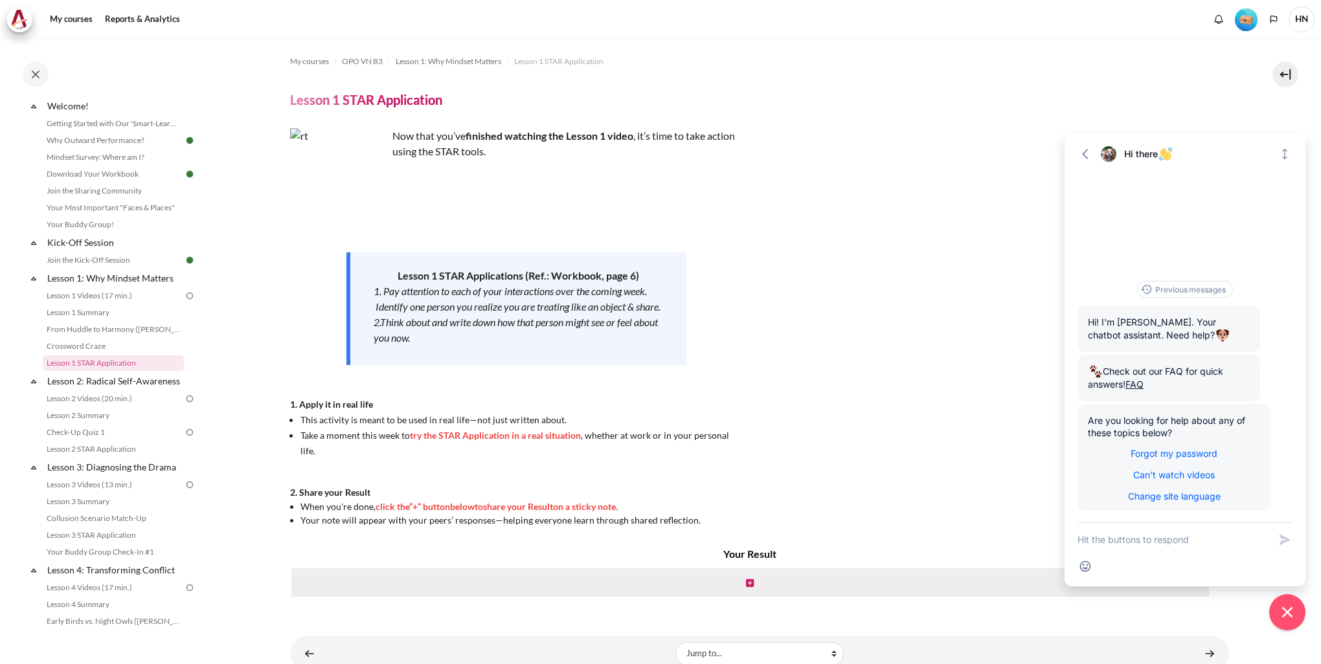
click at [971, 443] on div "Now that you’ve finished watching the Lesson 1 video , it’s time to take action…" at bounding box center [759, 327] width 939 height 399
